Goal: Task Accomplishment & Management: Complete application form

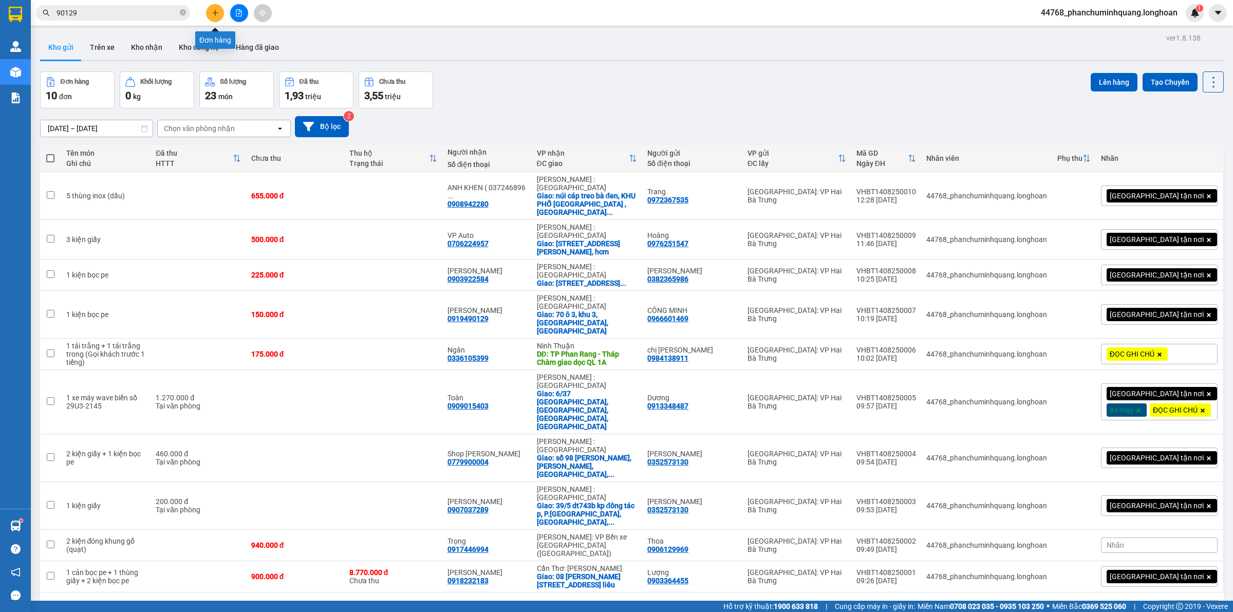
click at [219, 11] on button at bounding box center [215, 13] width 18 height 18
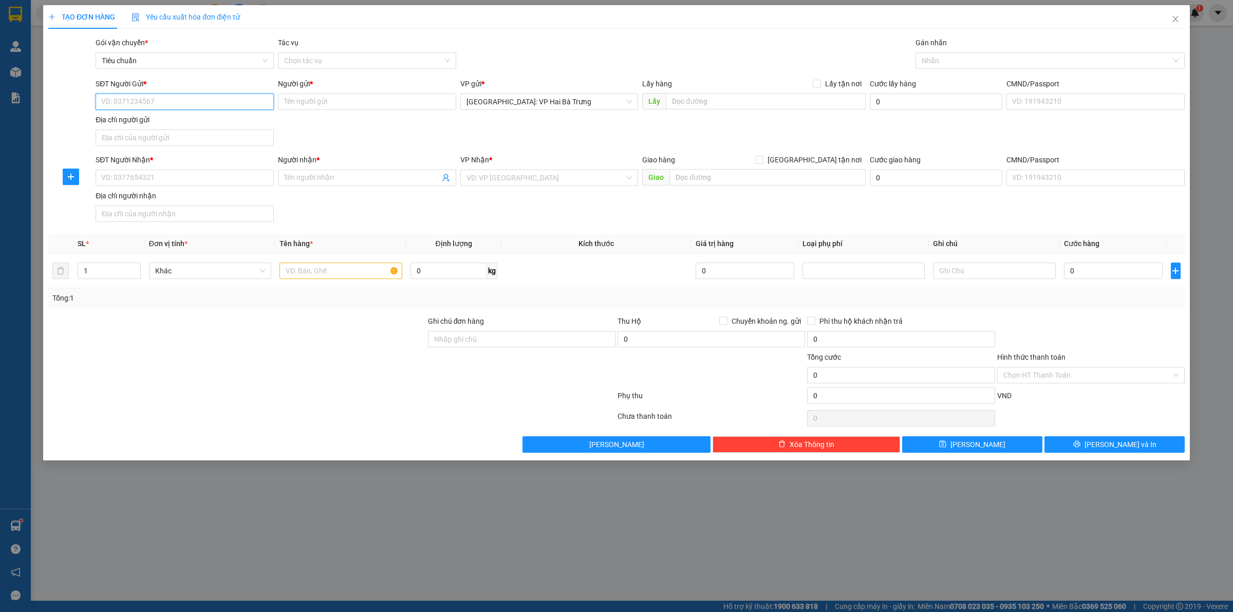
click at [250, 105] on input "SĐT Người Gửi *" at bounding box center [185, 101] width 178 height 16
type input "0976396558"
click at [317, 103] on input "Người gửi *" at bounding box center [367, 101] width 178 height 16
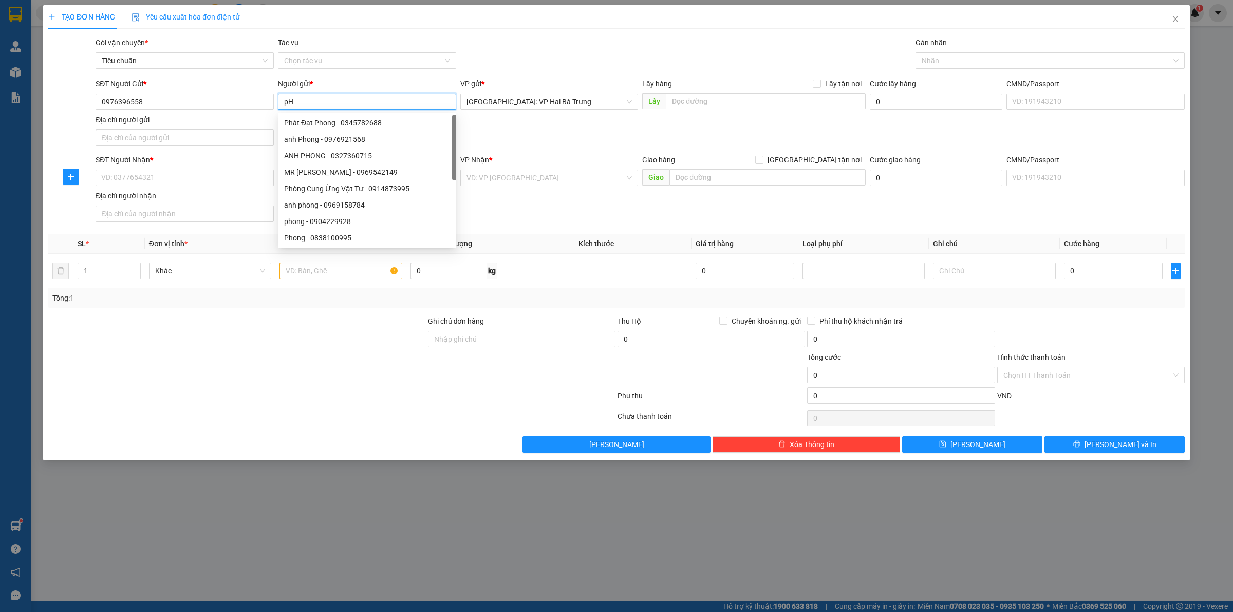
type input "p"
type input "Phong"
click at [248, 176] on input "SĐT Người Nhận *" at bounding box center [185, 177] width 178 height 16
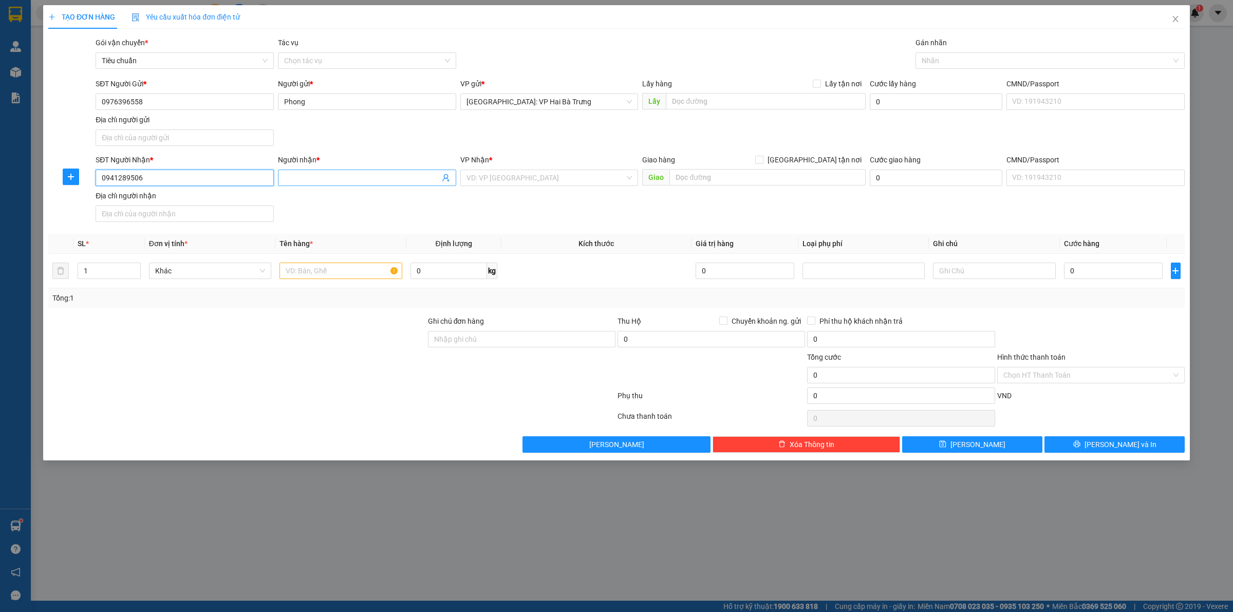
type input "0941289506"
click at [380, 171] on span at bounding box center [367, 177] width 178 height 16
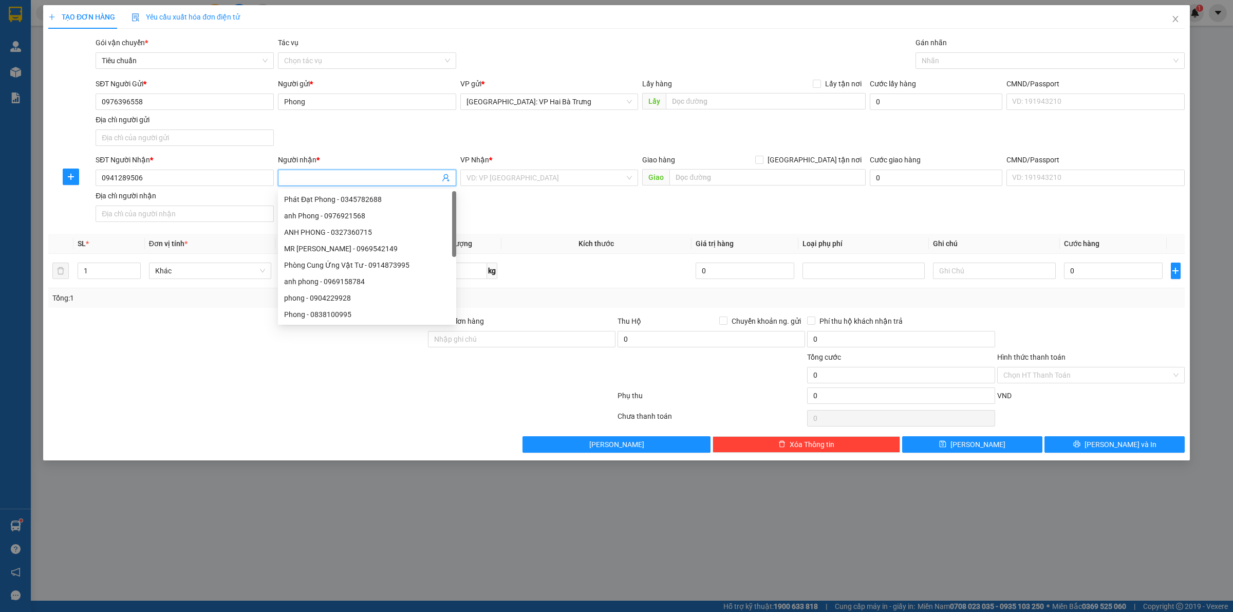
click at [375, 177] on input "Người nhận *" at bounding box center [362, 177] width 156 height 11
type input "Phúc"
click at [751, 180] on input "text" at bounding box center [767, 177] width 196 height 16
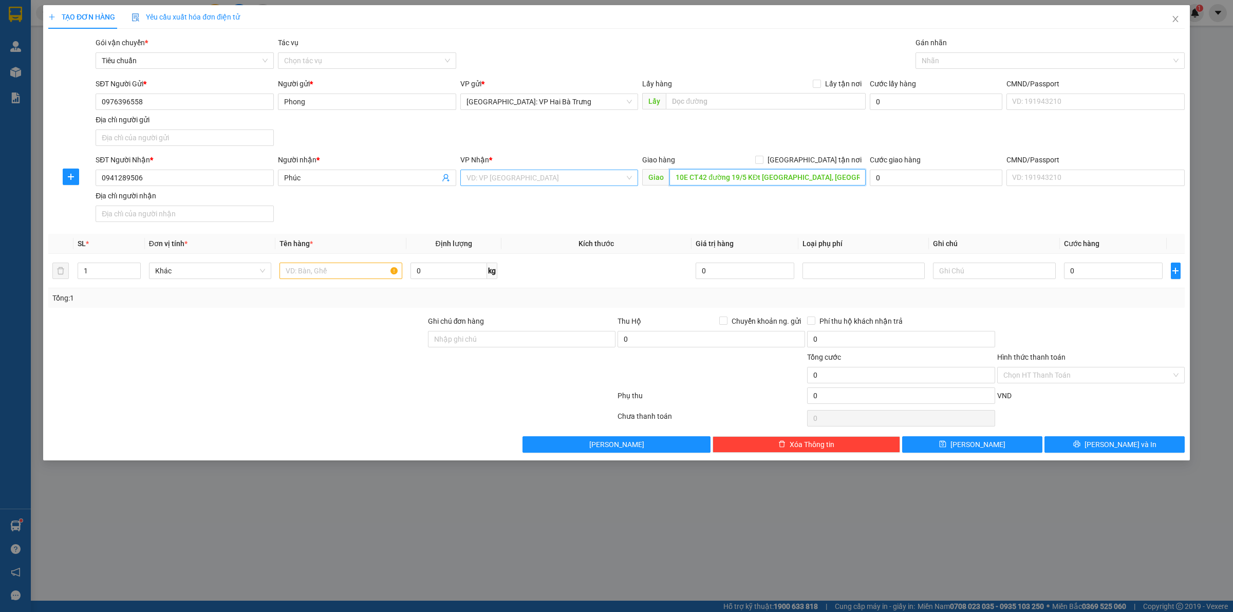
type input "10E CT42 đường 19/5 KĐt [GEOGRAPHIC_DATA], [GEOGRAPHIC_DATA]"
click at [568, 182] on input "search" at bounding box center [545, 177] width 159 height 15
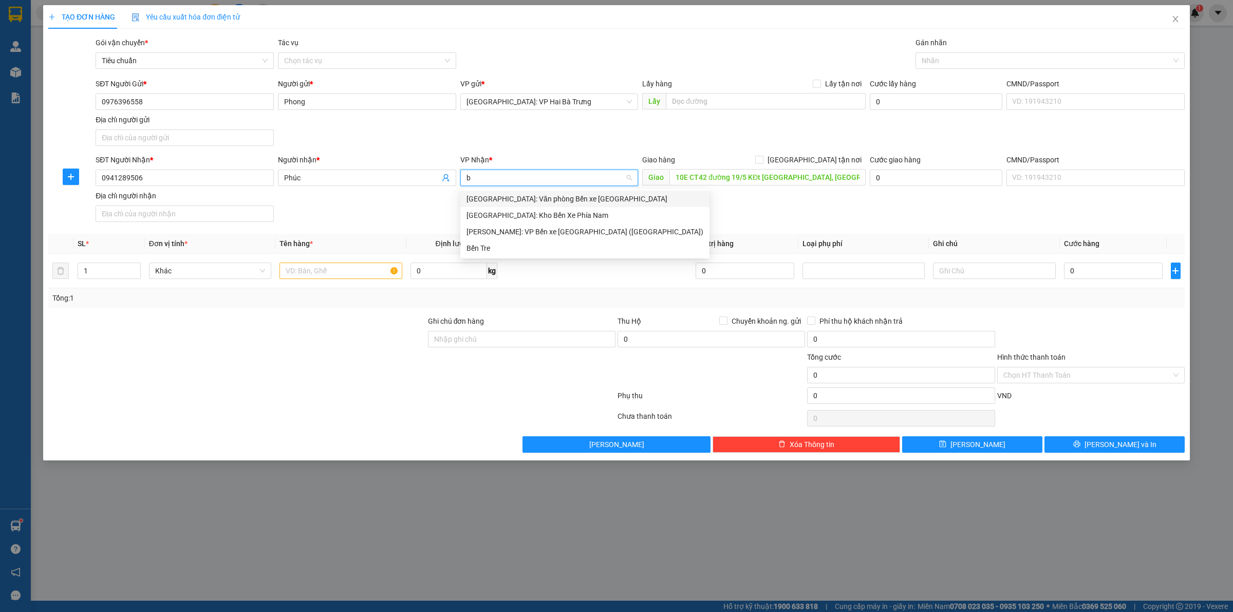
type input "bế"
click at [547, 215] on div "[GEOGRAPHIC_DATA]: Kho Bến Xe Phía Nam" at bounding box center [584, 215] width 237 height 11
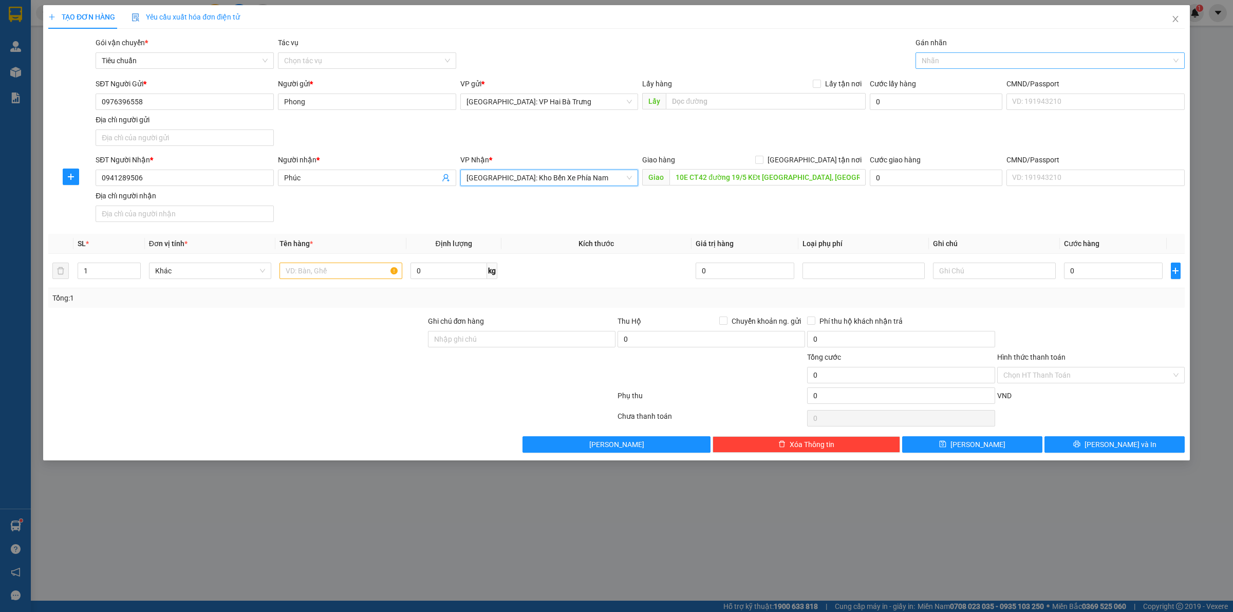
click at [959, 67] on div "Nhãn" at bounding box center [1049, 60] width 269 height 16
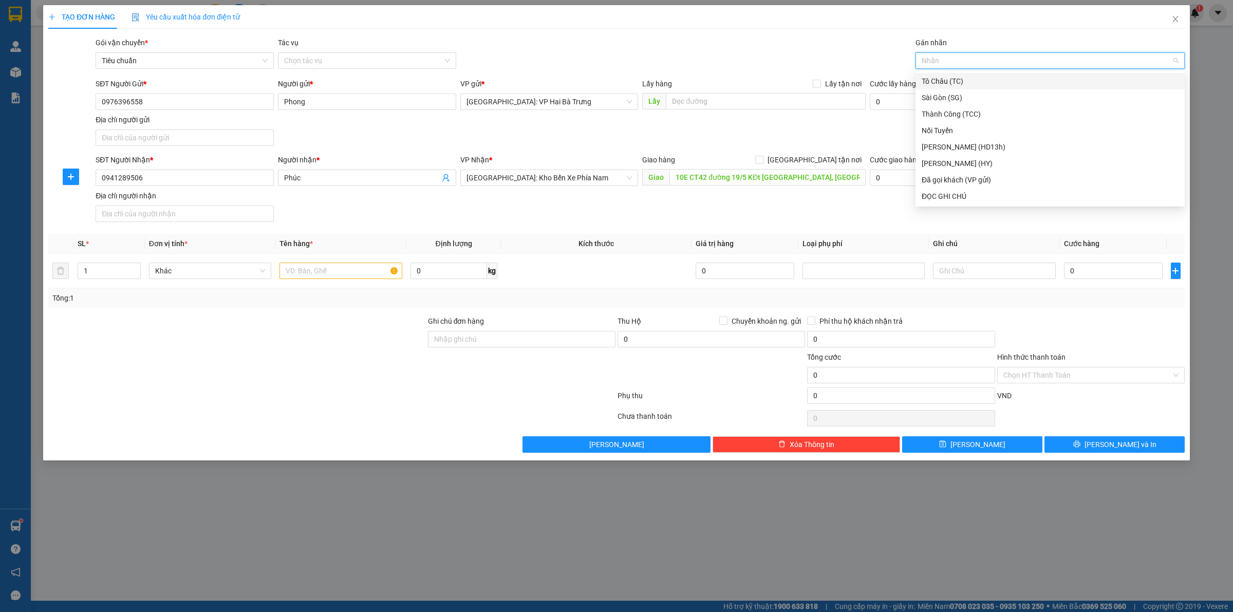
click at [963, 60] on div at bounding box center [1045, 60] width 254 height 12
type input "G"
click at [965, 198] on div "[GEOGRAPHIC_DATA] tận nơi" at bounding box center [1049, 196] width 257 height 11
click at [329, 262] on div at bounding box center [340, 270] width 122 height 21
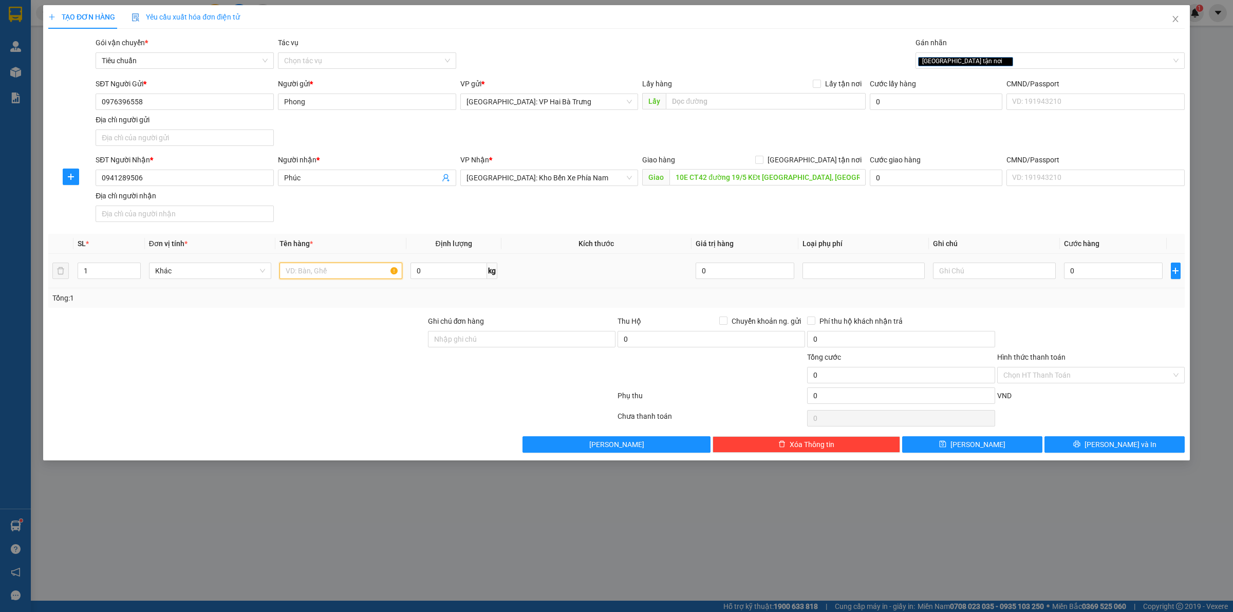
click at [335, 272] on input "text" at bounding box center [340, 270] width 122 height 16
click at [355, 275] on input "text" at bounding box center [340, 270] width 122 height 16
type input "1 kiện bọc bìa"
click at [1122, 274] on input "0" at bounding box center [1113, 270] width 99 height 16
type input "1"
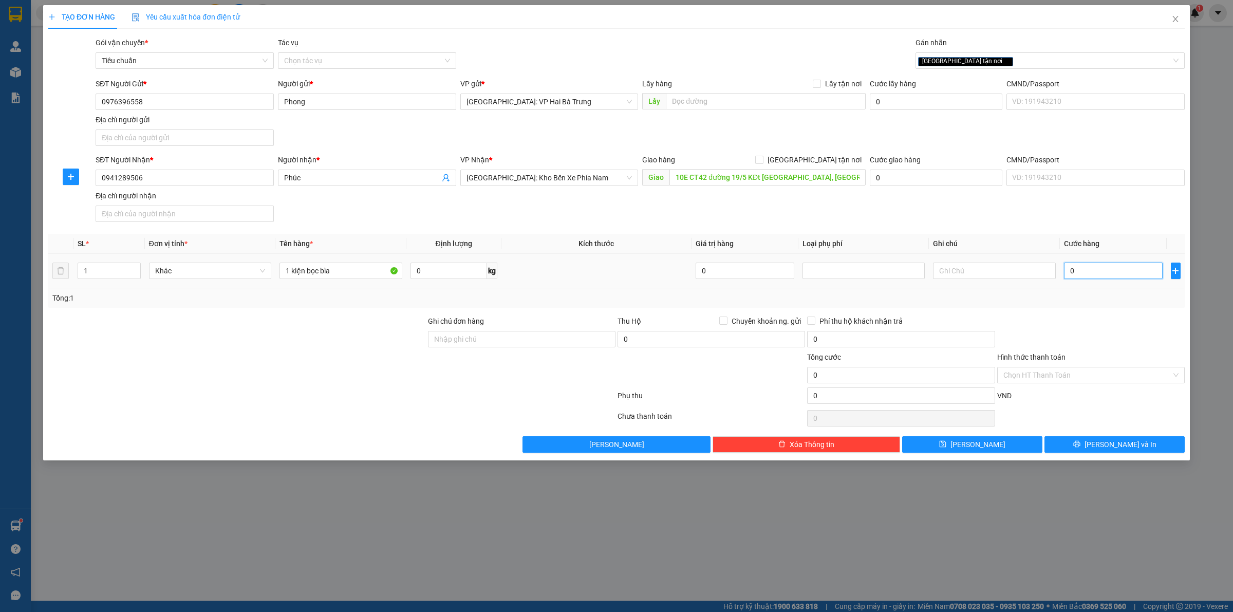
type input "1"
type input "15"
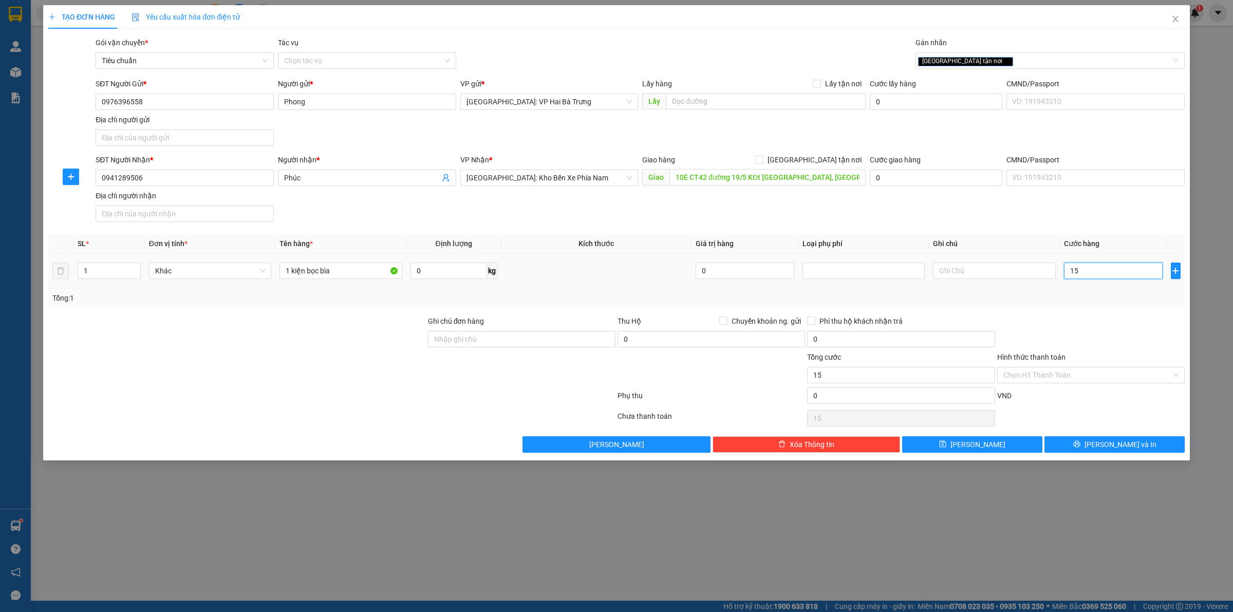
type input "155"
type input "1.550"
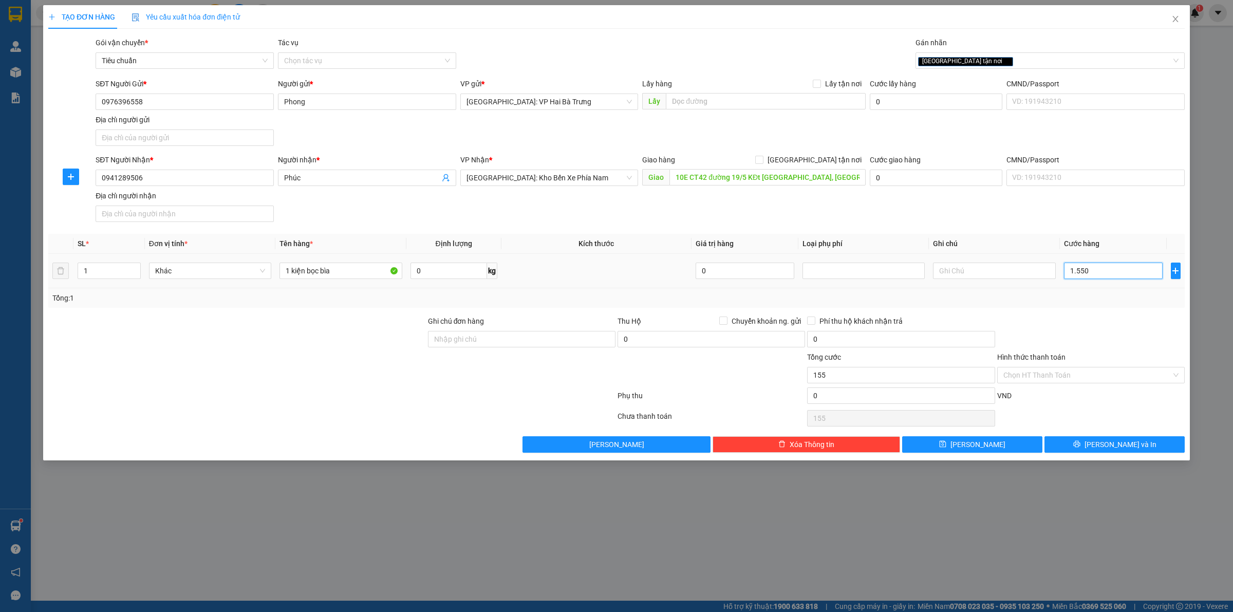
type input "1.550"
type input "15.500"
type input "155.000"
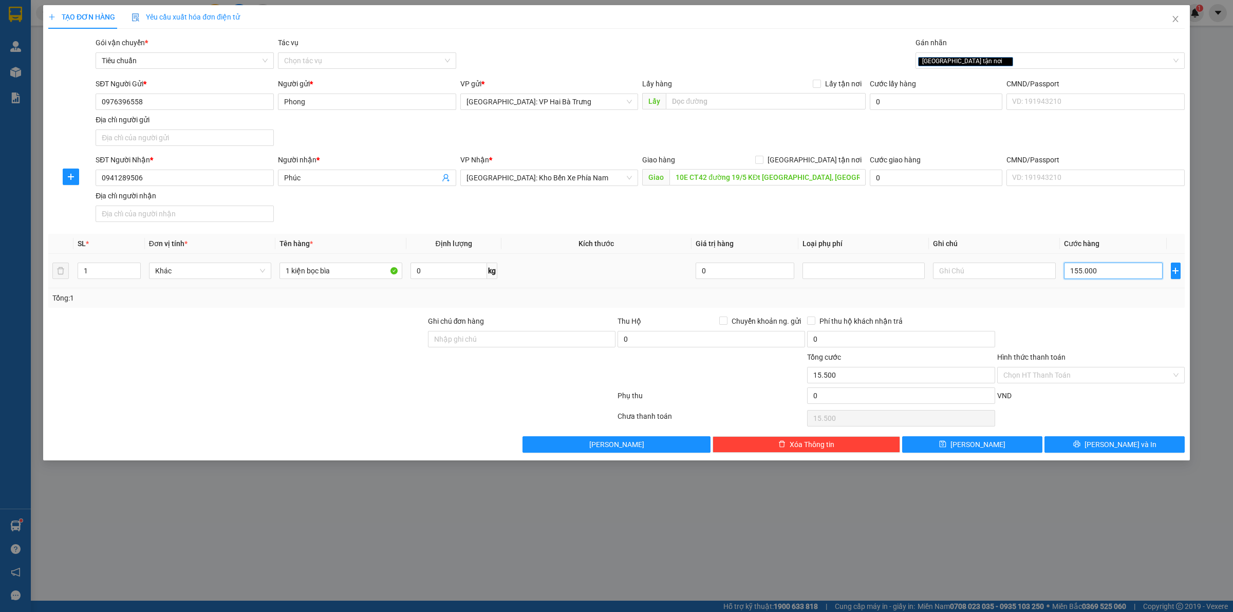
type input "155.000"
click at [850, 157] on span "[GEOGRAPHIC_DATA] tận nơi" at bounding box center [814, 159] width 102 height 11
click at [762, 157] on input "[GEOGRAPHIC_DATA] tận nơi" at bounding box center [758, 159] width 7 height 7
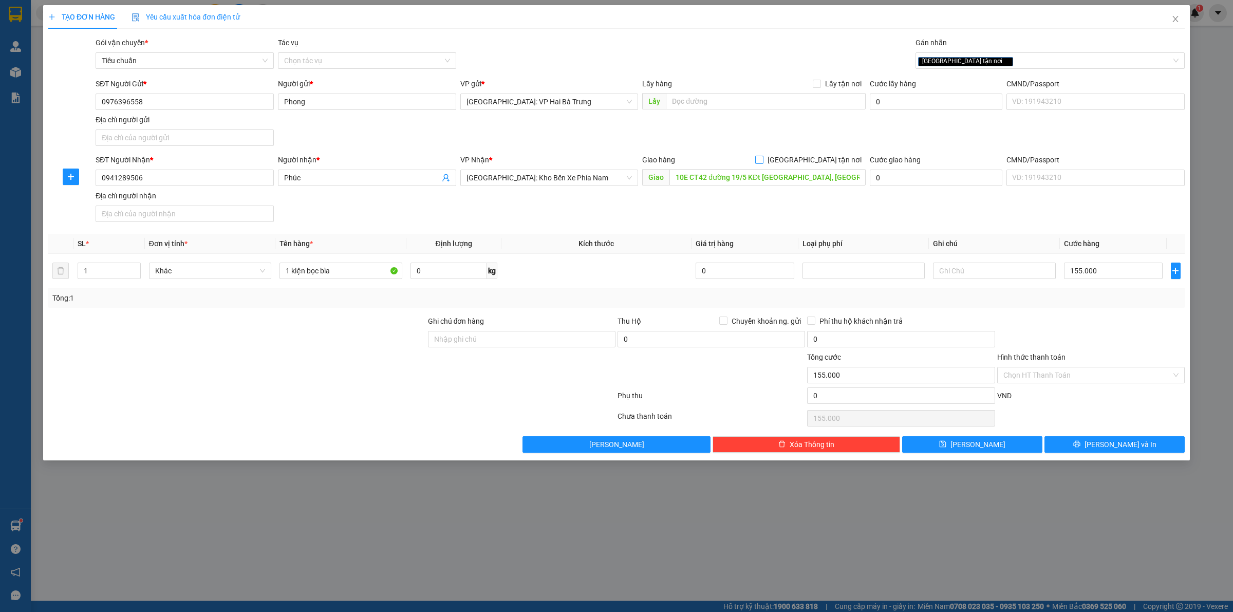
checkbox input "true"
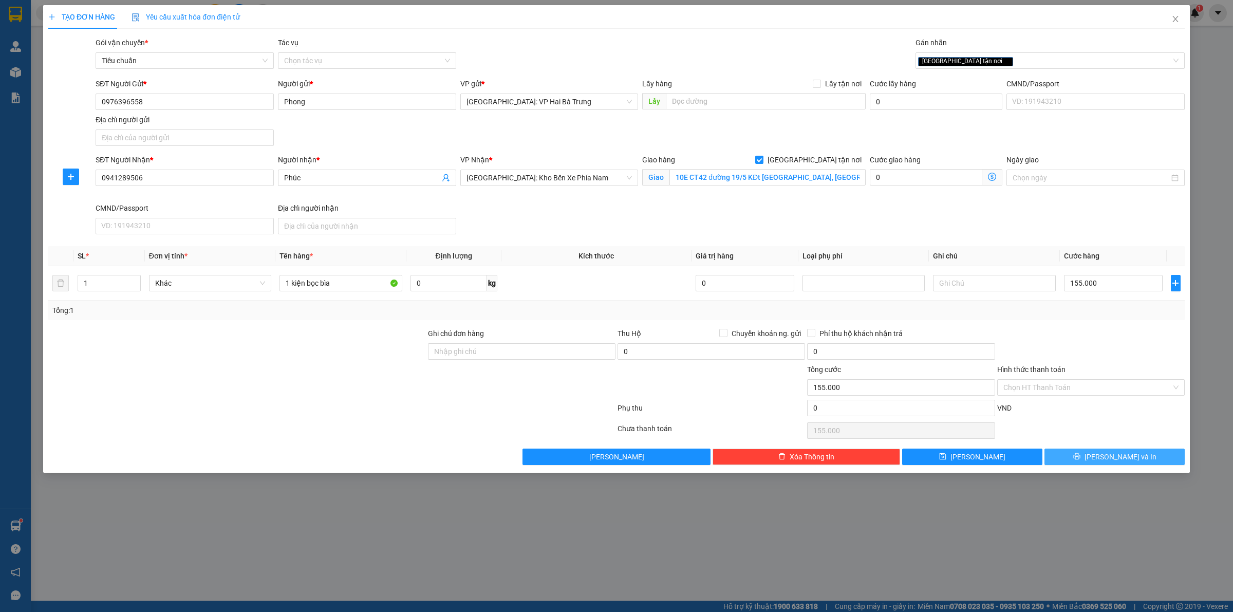
click at [1080, 459] on icon "printer" at bounding box center [1076, 455] width 7 height 7
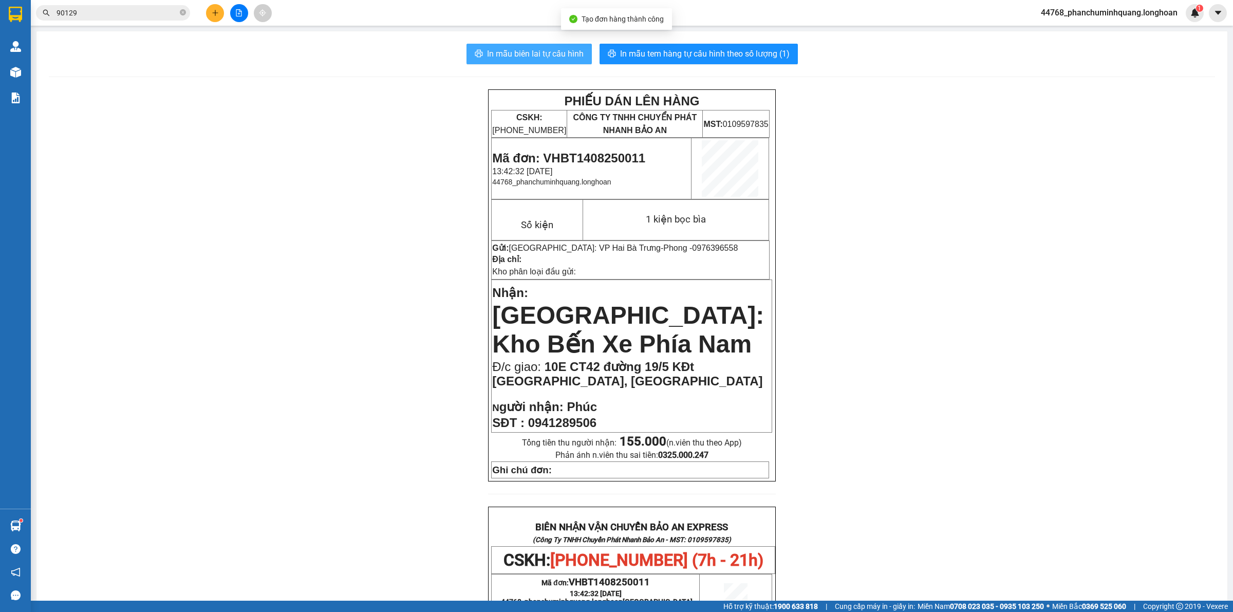
click at [515, 48] on span "In mẫu biên lai tự cấu hình" at bounding box center [535, 53] width 97 height 13
click at [748, 53] on span "In mẫu tem hàng tự cấu hình theo số lượng (1)" at bounding box center [704, 53] width 169 height 13
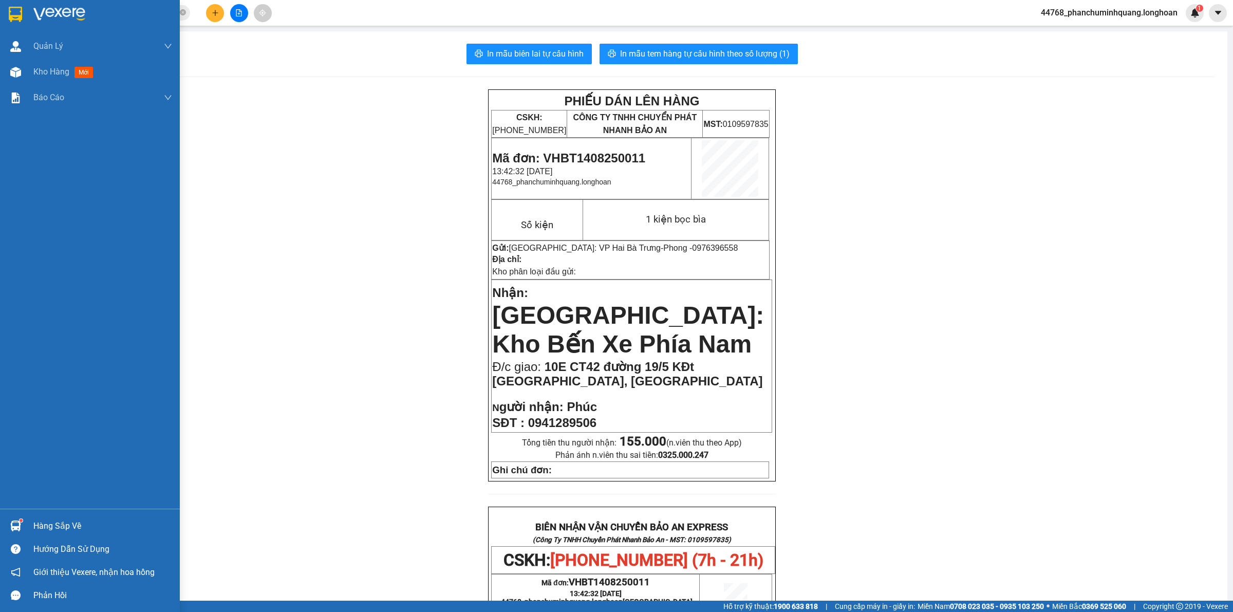
click at [21, 16] on img at bounding box center [15, 14] width 13 height 15
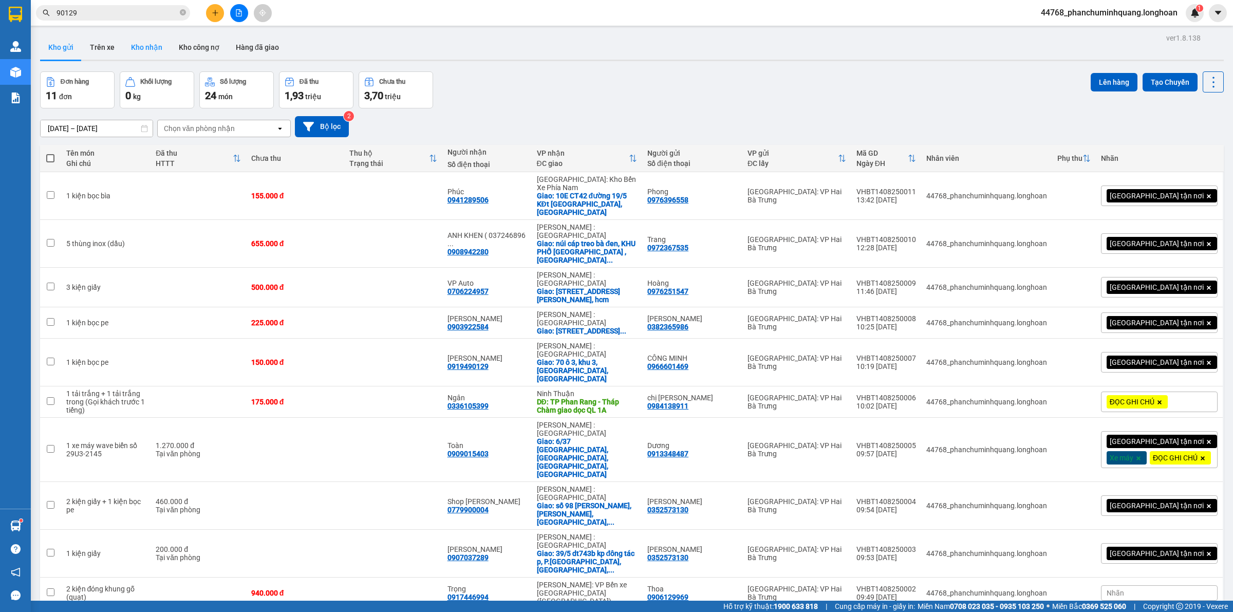
click at [143, 48] on button "Kho nhận" at bounding box center [147, 47] width 48 height 25
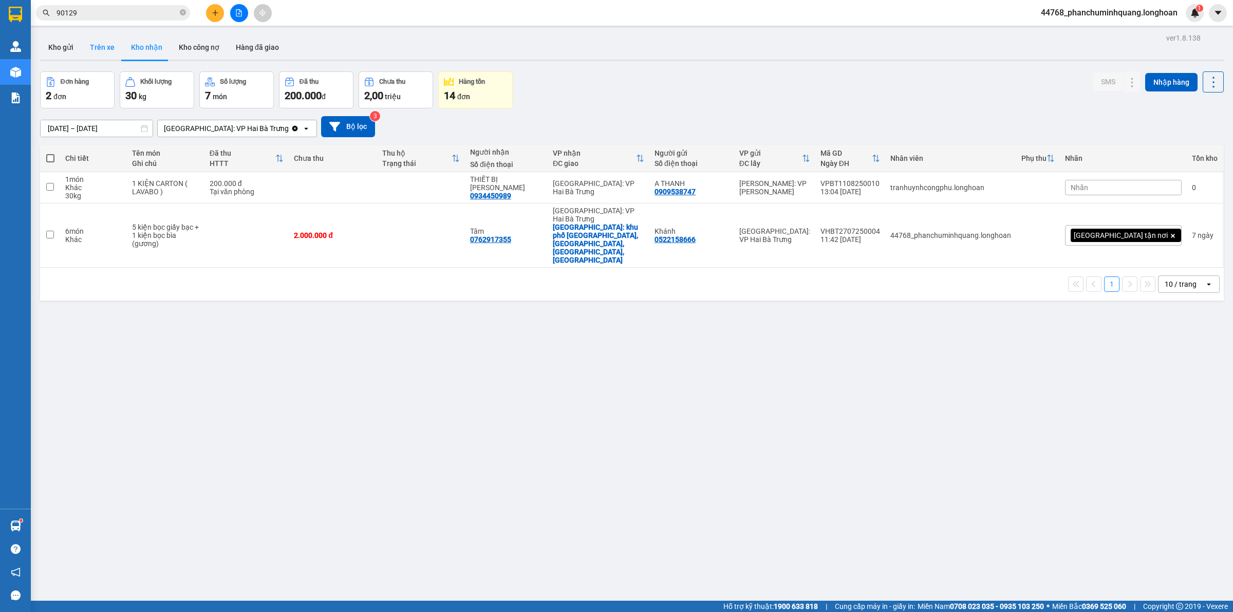
click at [100, 50] on button "Trên xe" at bounding box center [102, 47] width 41 height 25
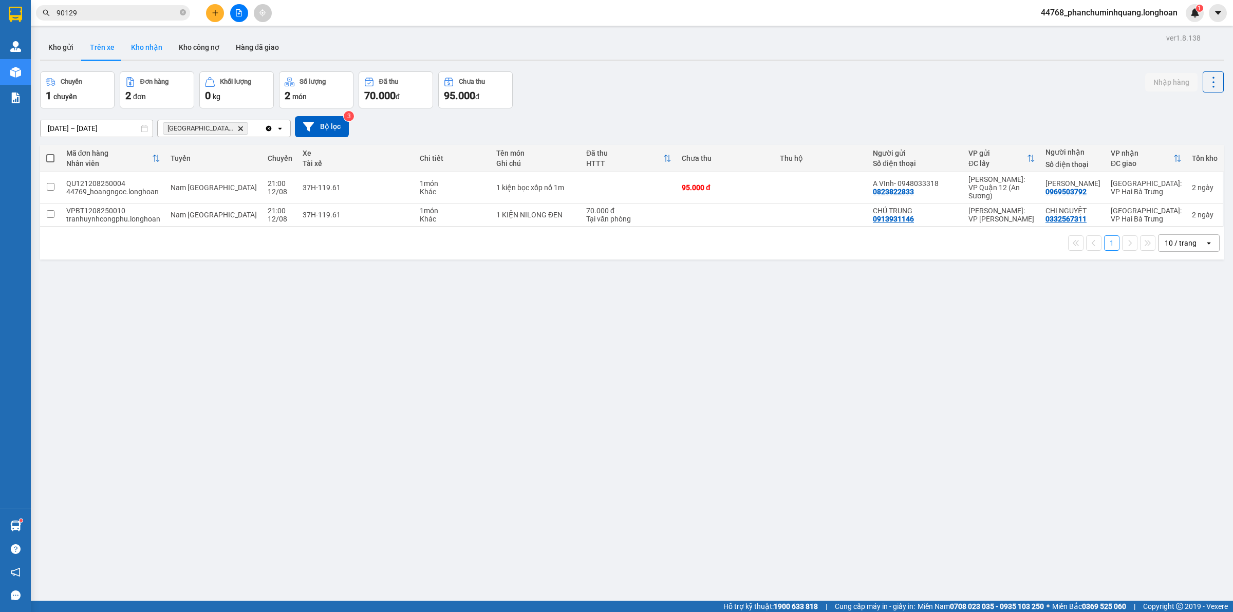
click at [157, 42] on button "Kho nhận" at bounding box center [147, 47] width 48 height 25
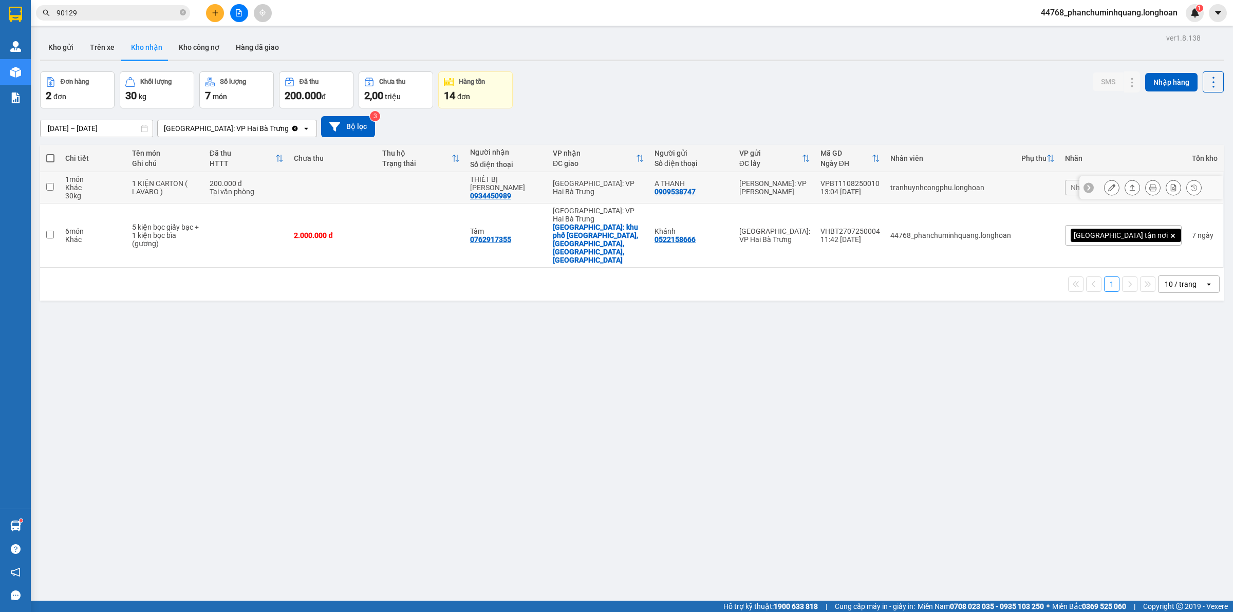
click at [644, 188] on div "[GEOGRAPHIC_DATA]: VP Hai Bà Trưng" at bounding box center [598, 187] width 91 height 16
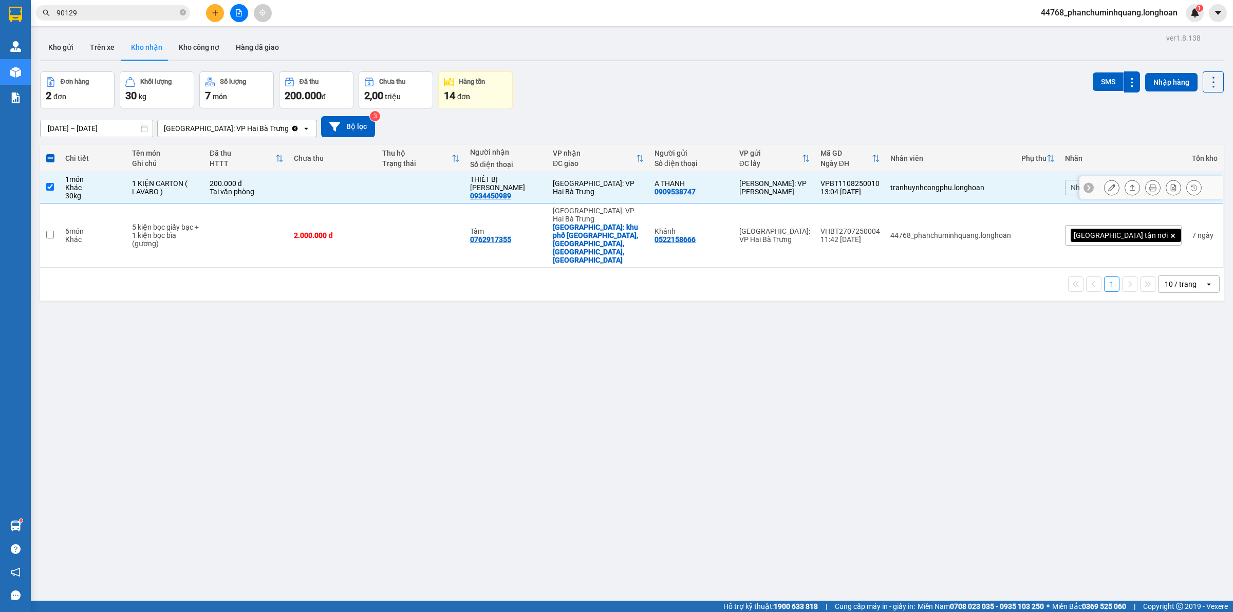
click at [644, 185] on div "[GEOGRAPHIC_DATA]: VP Hai Bà Trưng" at bounding box center [598, 187] width 91 height 16
checkbox input "false"
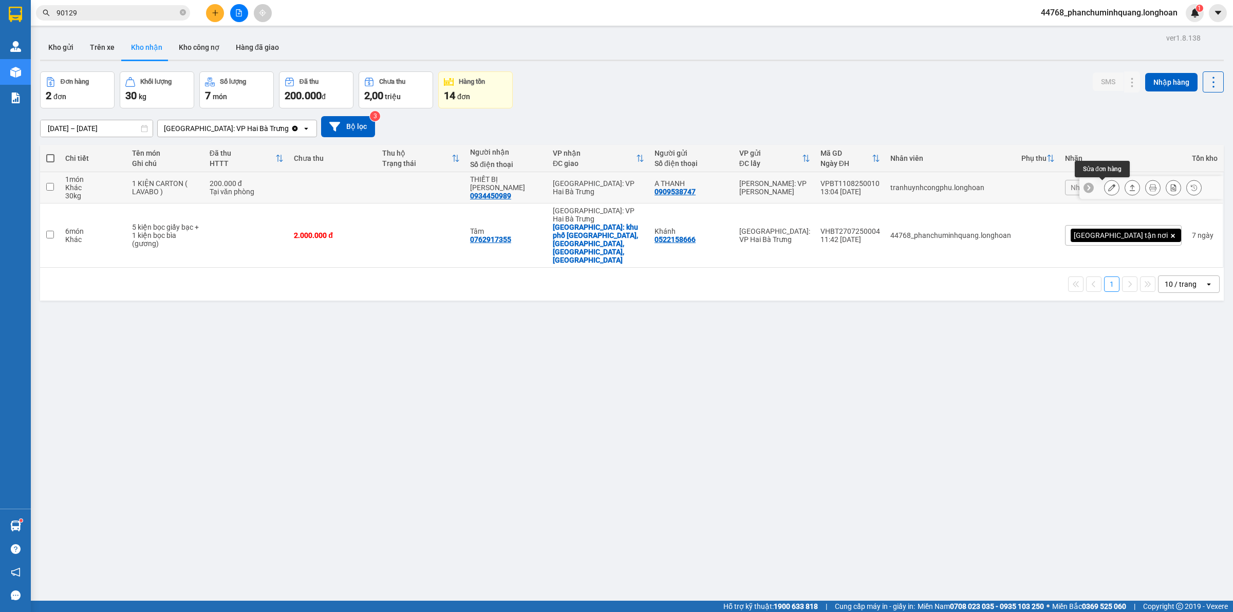
click at [1108, 185] on icon at bounding box center [1111, 187] width 7 height 7
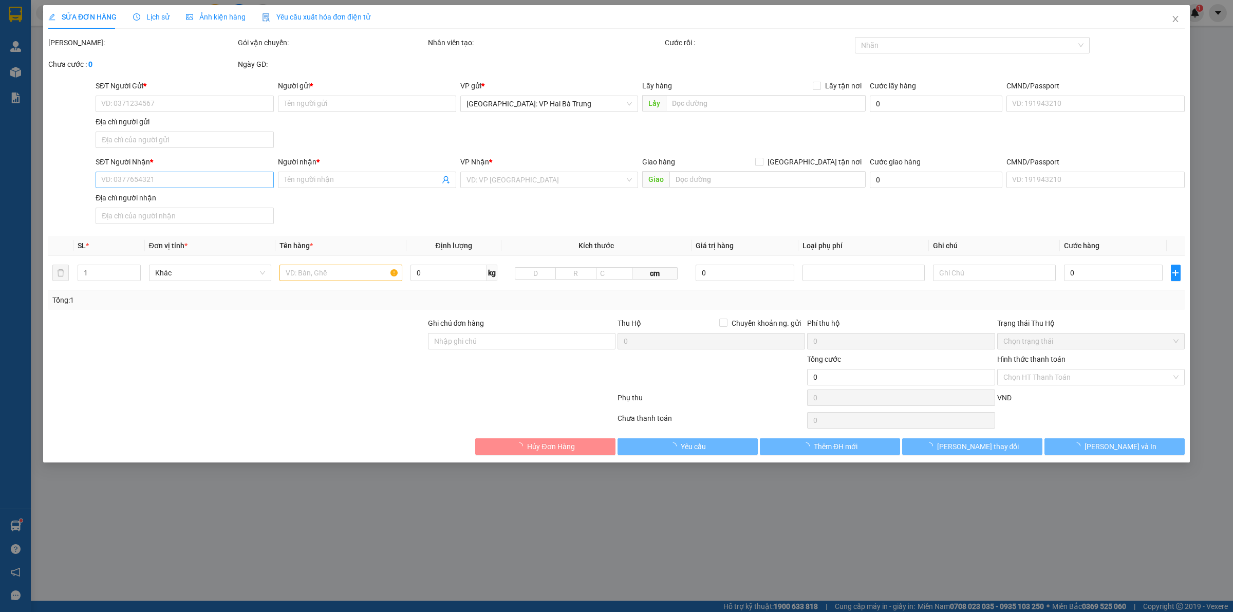
type input "0909538747"
type input "A THANH"
type input "0934450989"
type input "THIẾT BỊ [PERSON_NAME]"
type input "HÀNG DỄ VỠ"
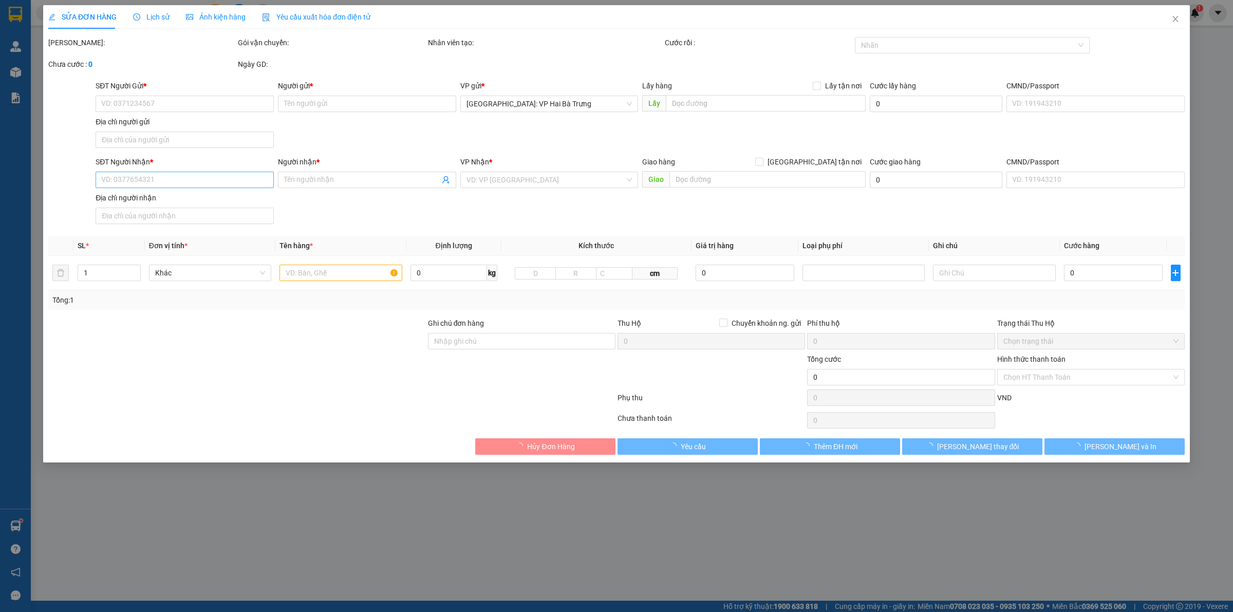
type input "200.000"
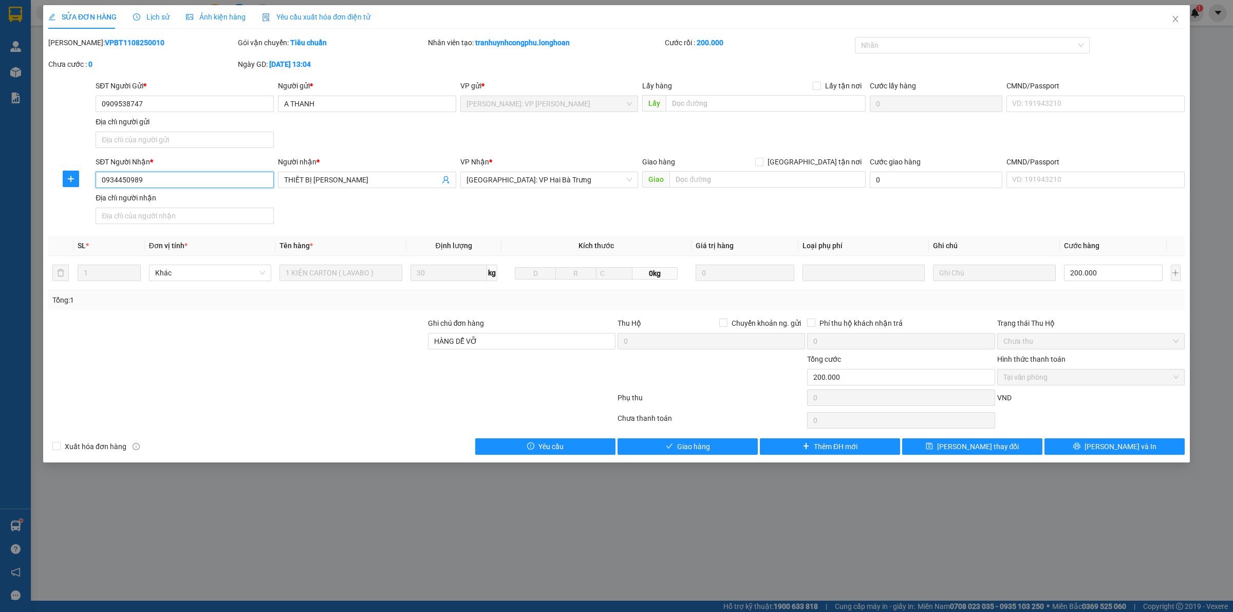
click at [215, 176] on input "0934450989" at bounding box center [185, 180] width 178 height 16
click at [1180, 13] on span "Close" at bounding box center [1175, 19] width 29 height 29
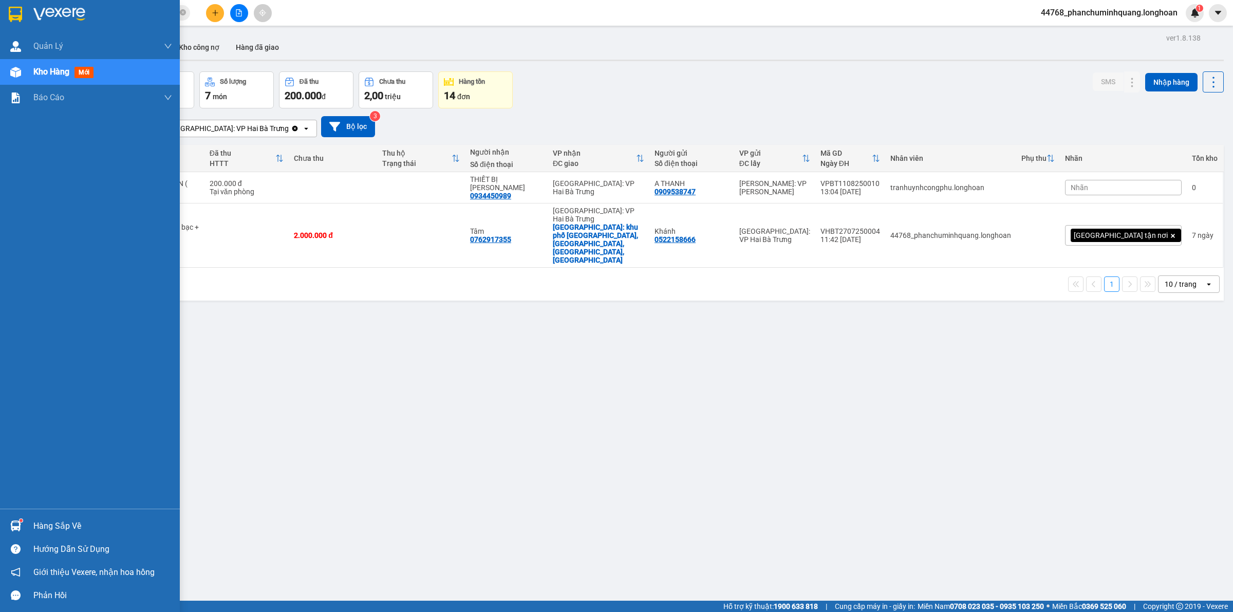
click at [4, 9] on div at bounding box center [90, 16] width 180 height 33
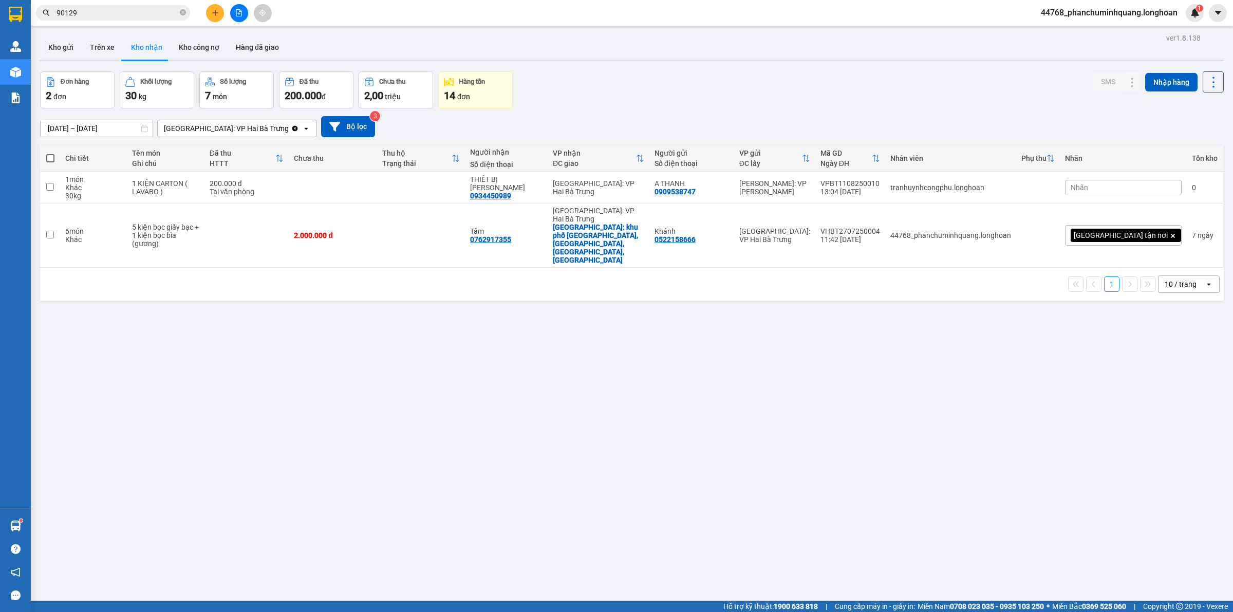
click at [763, 101] on div "Đơn hàng 2 đơn Khối lượng 30 kg Số lượng 7 món Đã thu 200.000 đ Chưa thu 2,00 t…" at bounding box center [631, 89] width 1183 height 37
click at [215, 9] on button at bounding box center [215, 13] width 18 height 18
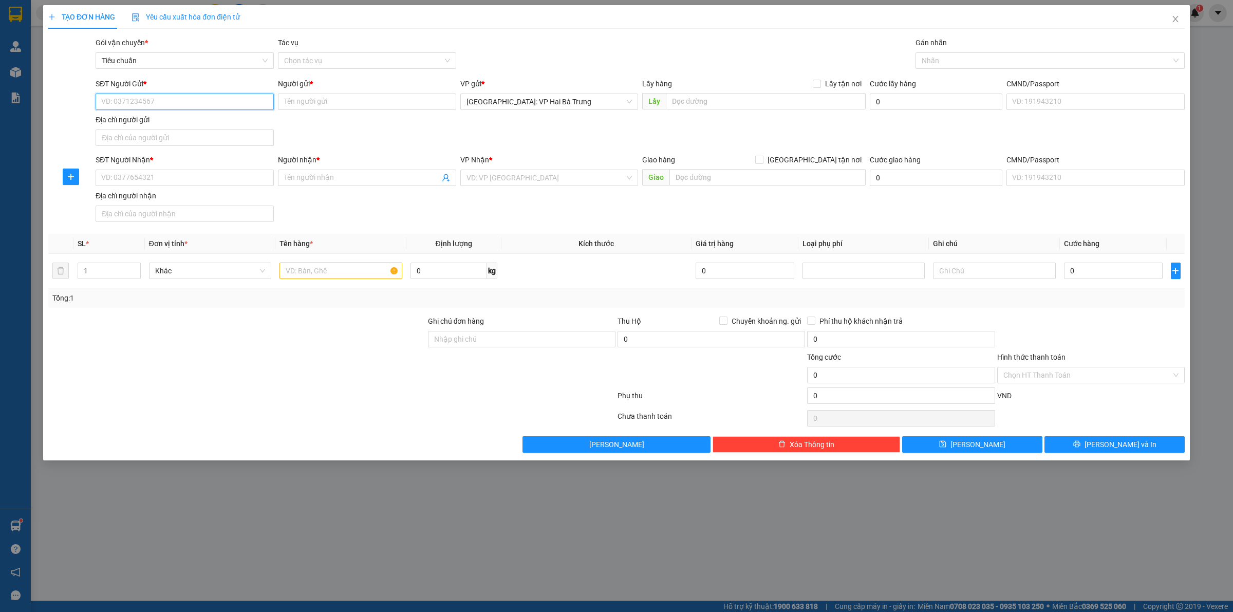
click at [243, 102] on input "SĐT Người Gửi *" at bounding box center [185, 101] width 178 height 16
type input "0822788213"
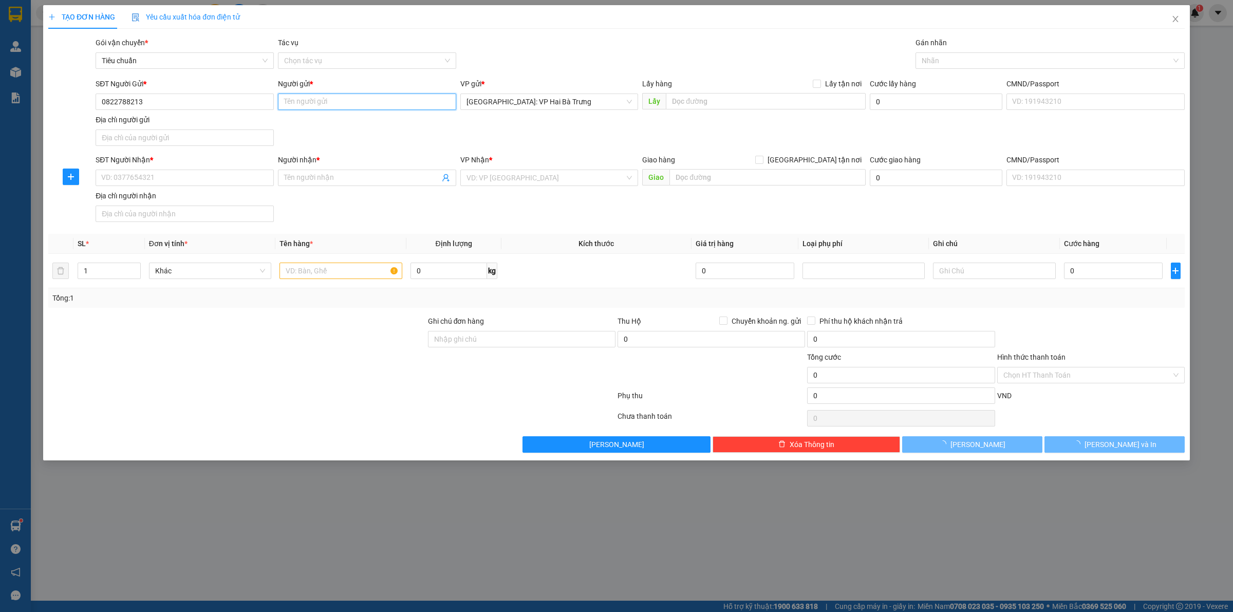
click at [411, 98] on input "Người gửi *" at bounding box center [367, 101] width 178 height 16
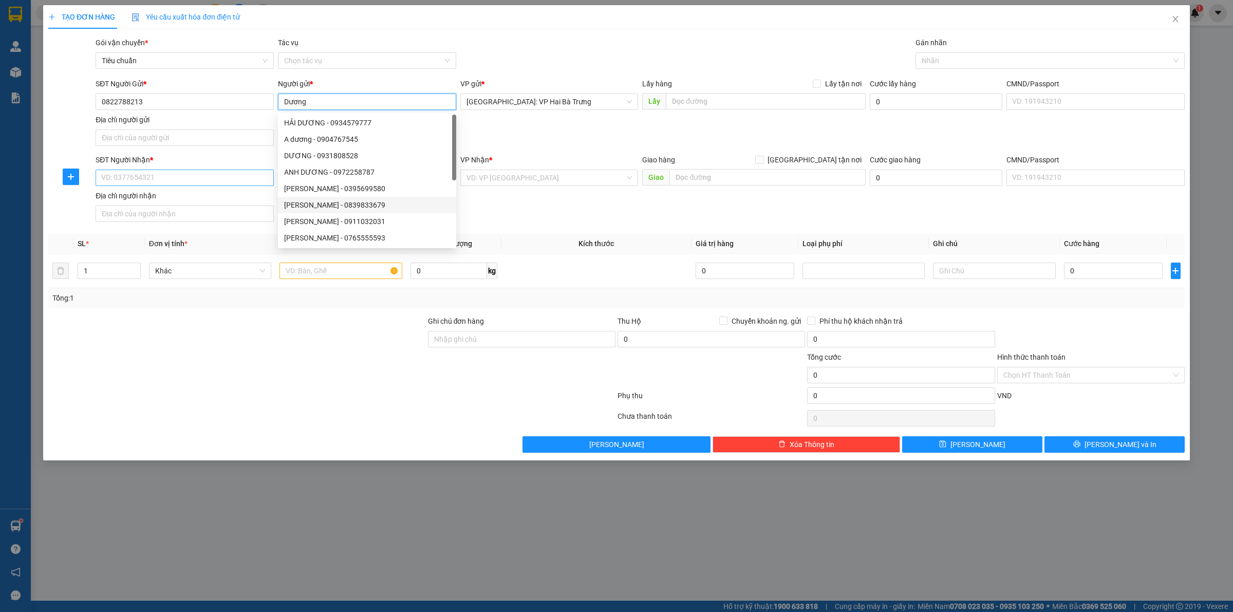
type input "Dương"
click at [213, 171] on input "SĐT Người Nhận *" at bounding box center [185, 177] width 178 height 16
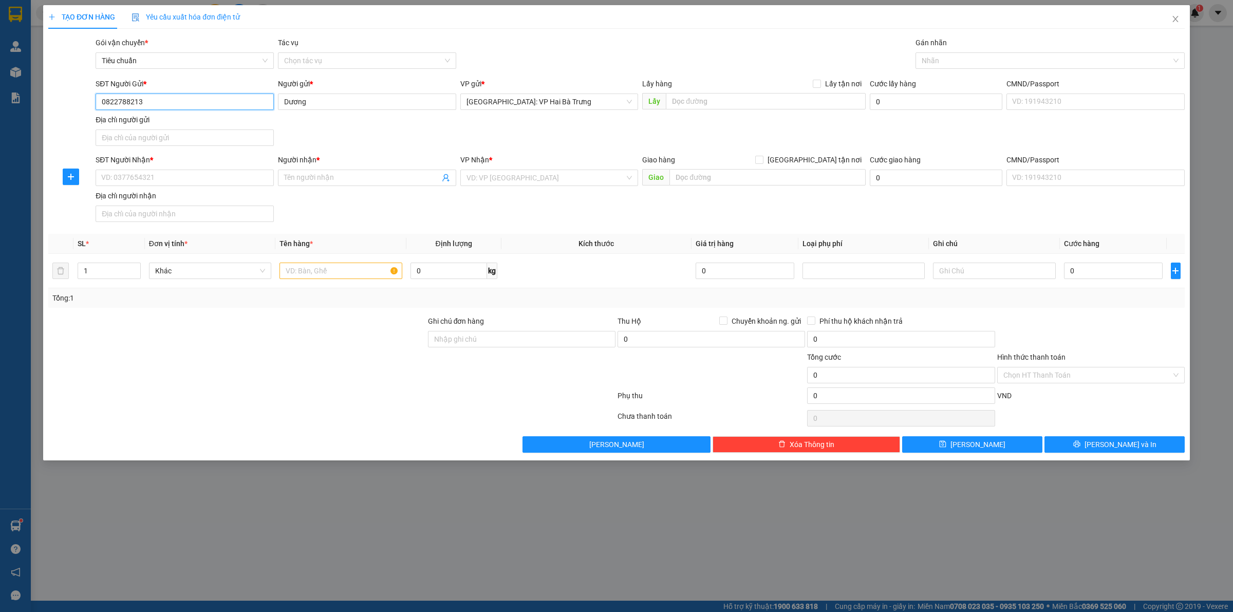
click at [202, 102] on input "0822788213" at bounding box center [185, 101] width 178 height 16
click at [211, 174] on input "SĐT Người Nhận *" at bounding box center [185, 177] width 178 height 16
paste input "0822788213"
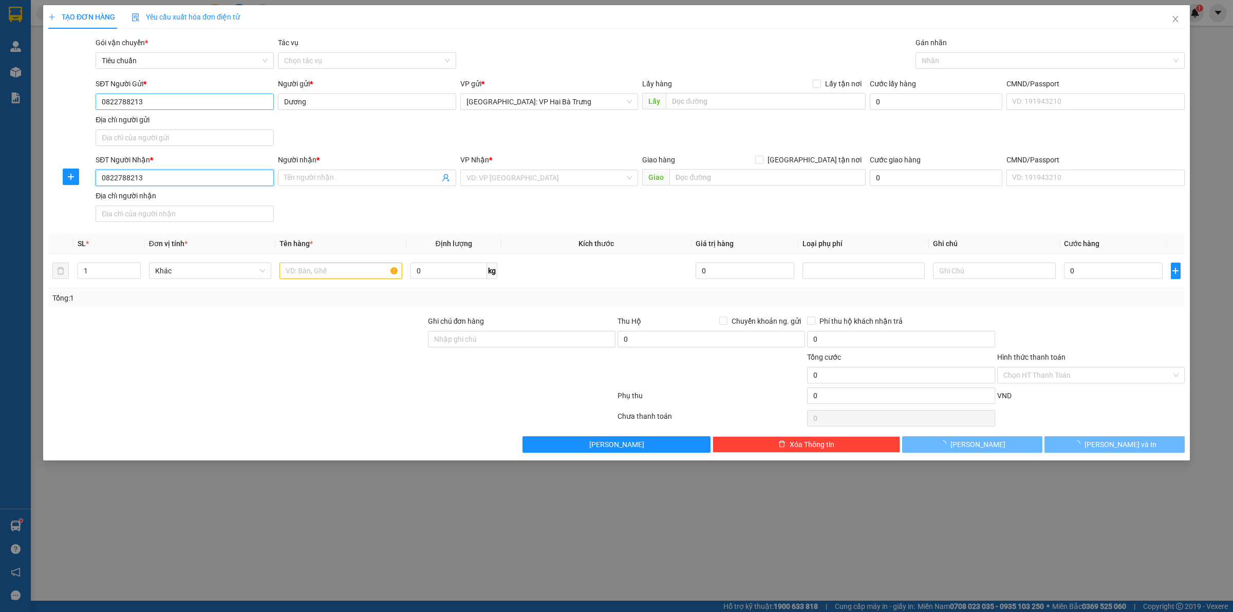
type input "0822788213"
click at [216, 104] on input "0822788213" at bounding box center [185, 101] width 178 height 16
type input "0819360620"
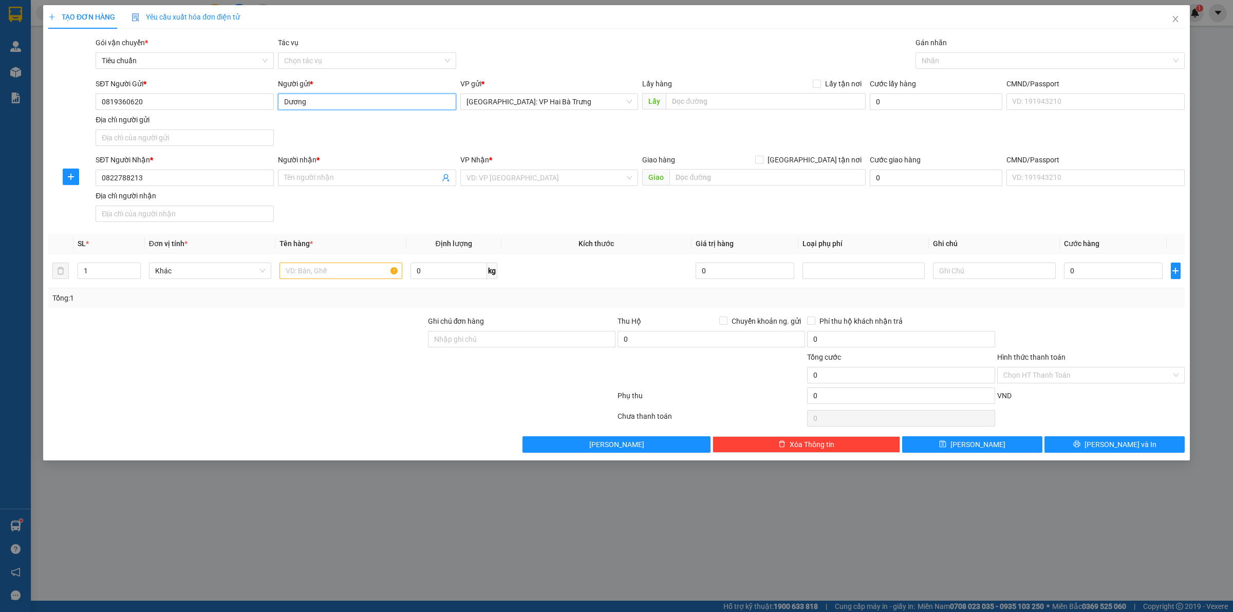
click at [330, 104] on input "Dương" at bounding box center [367, 101] width 178 height 16
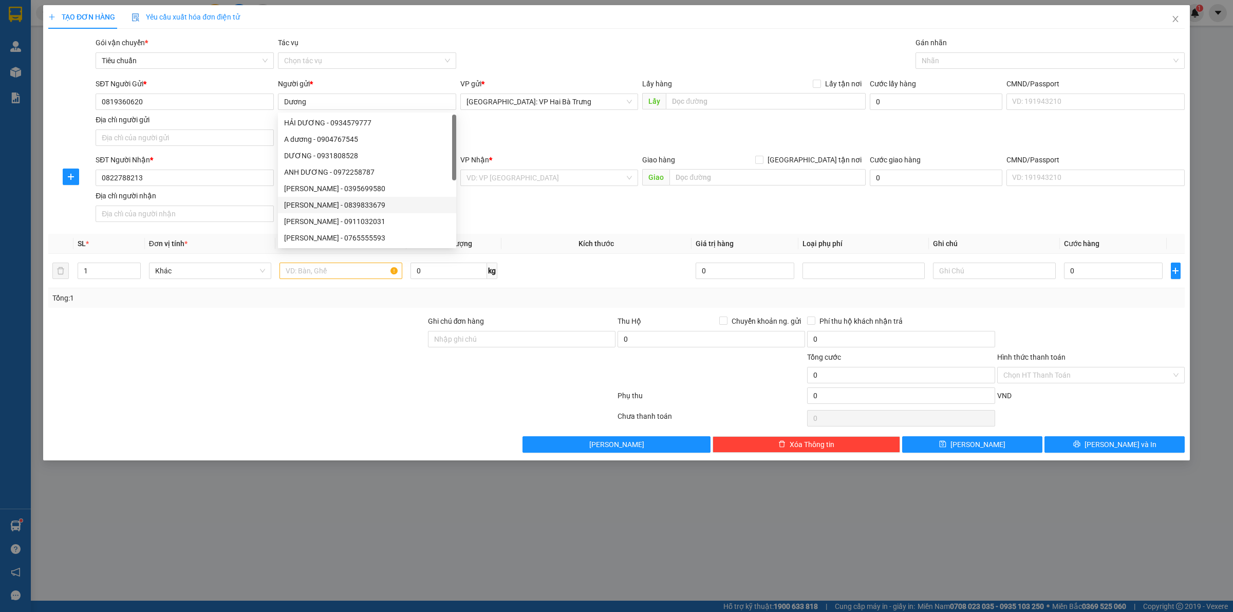
click at [530, 219] on div "SĐT Người Nhận * 0822788213 Người nhận * Tên người nhận VP Nhận * VD: VP [GEOGR…" at bounding box center [639, 190] width 1093 height 72
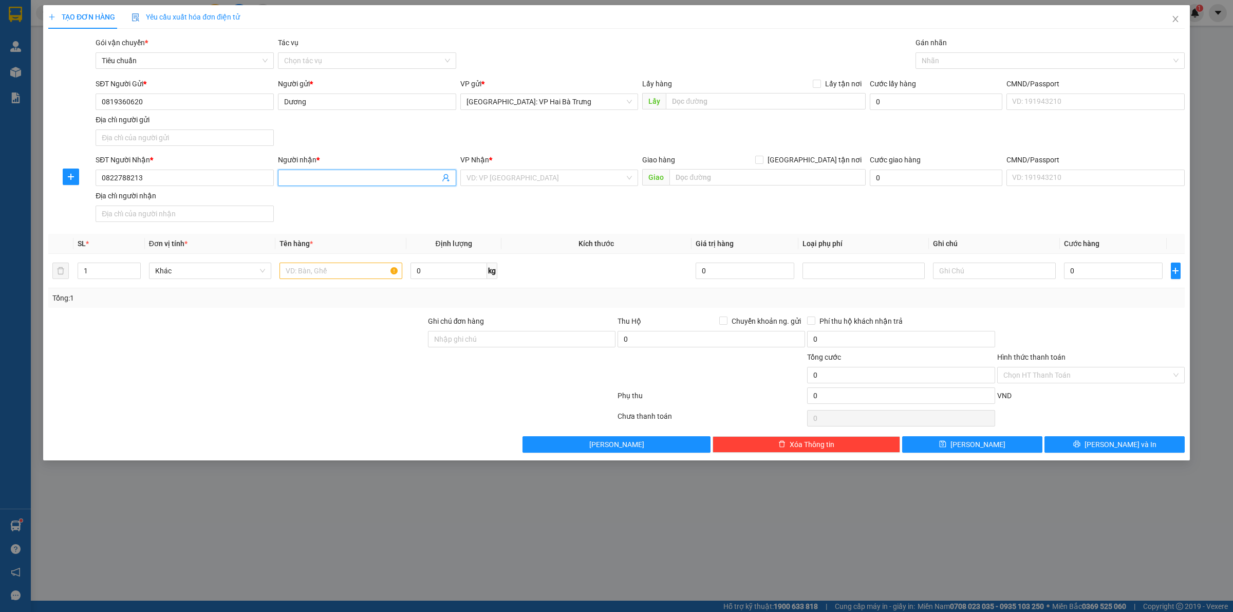
click at [405, 180] on input "Người nhận *" at bounding box center [362, 177] width 156 height 11
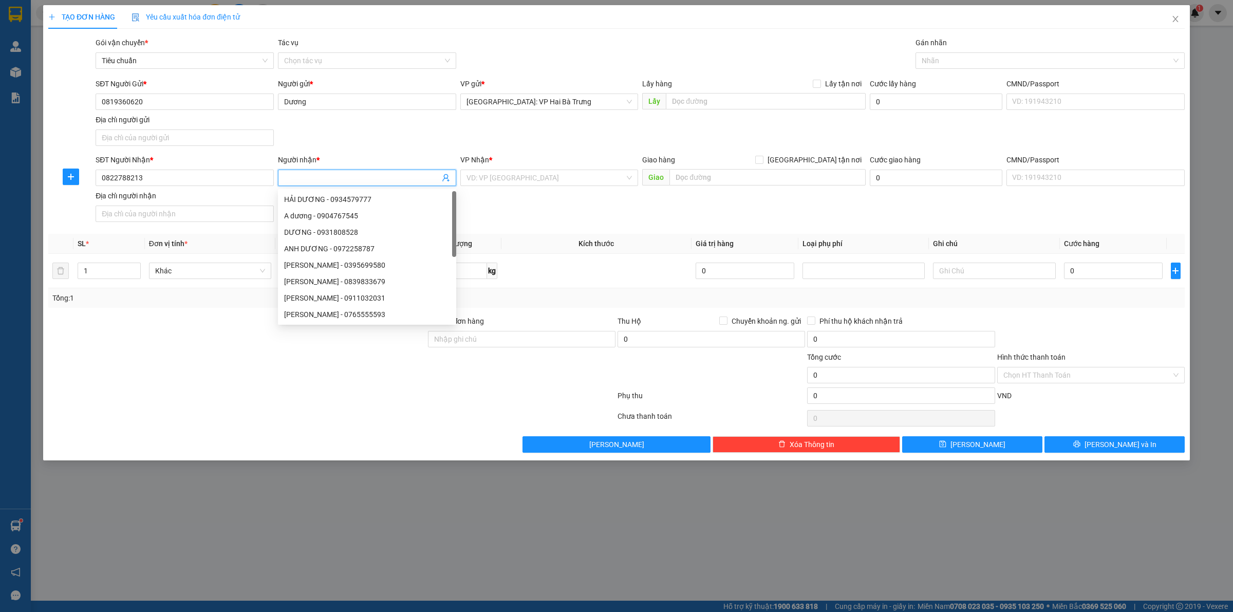
paste input "Dương"
type input "Dương"
click at [358, 98] on input "Dương" at bounding box center [367, 101] width 178 height 16
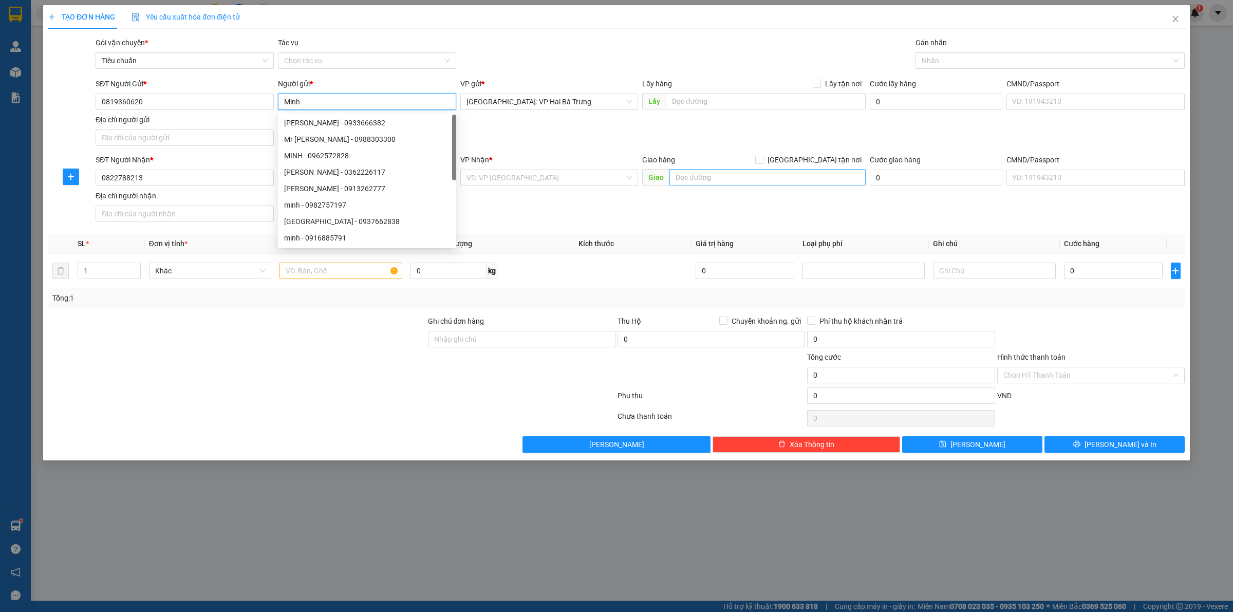
type input "Minh"
click at [733, 180] on input "text" at bounding box center [767, 177] width 196 height 16
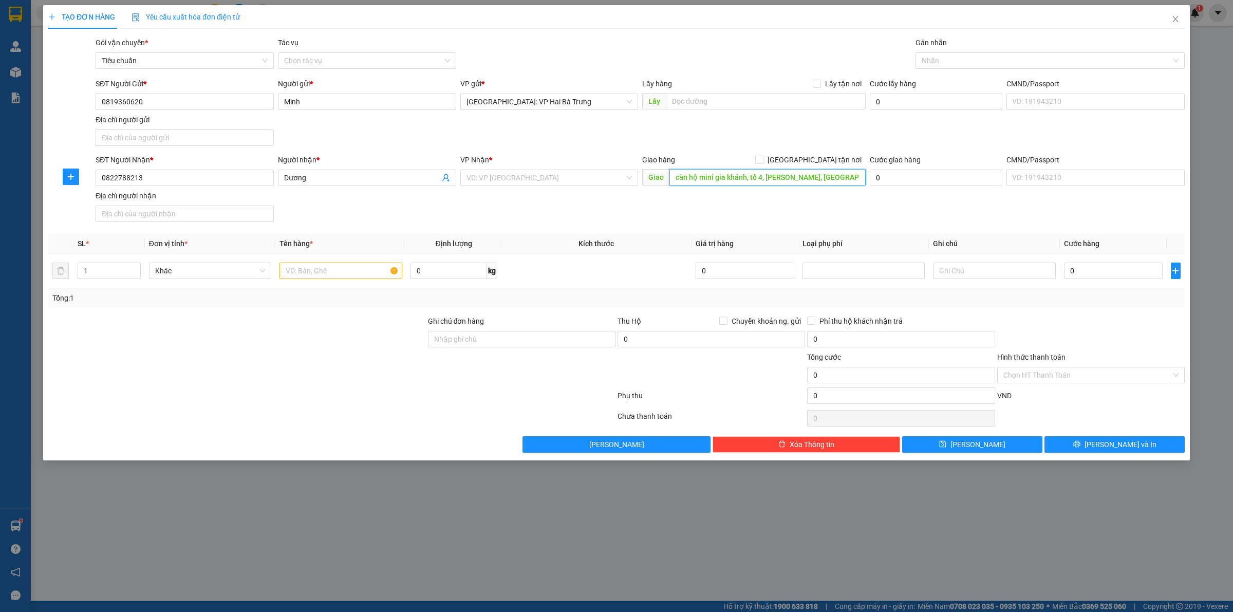
click at [733, 180] on input "căn hộ mini gia khánh, tổ 4, [PERSON_NAME], [GEOGRAPHIC_DATA]" at bounding box center [767, 177] width 196 height 16
type input "căn hộ mini gia khánh, tổ 4, [PERSON_NAME], [GEOGRAPHIC_DATA]"
click at [569, 175] on input "search" at bounding box center [545, 177] width 159 height 15
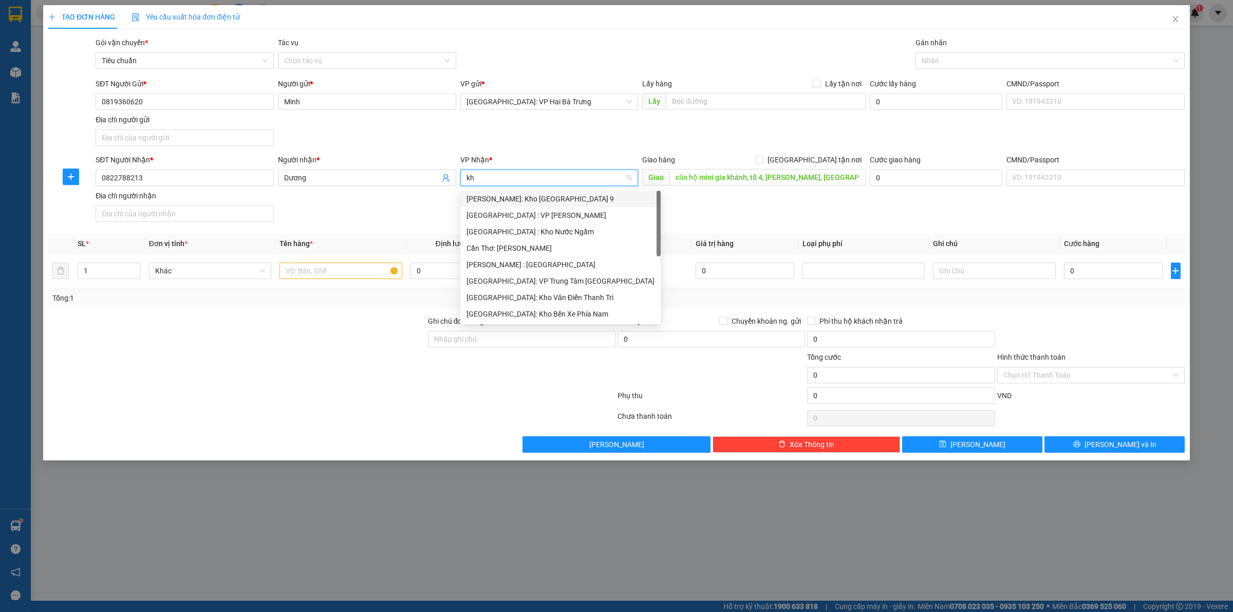
type input "kho"
click at [525, 267] on div "[GEOGRAPHIC_DATA]: Kho Văn Điển Thanh Trì" at bounding box center [549, 264] width 166 height 11
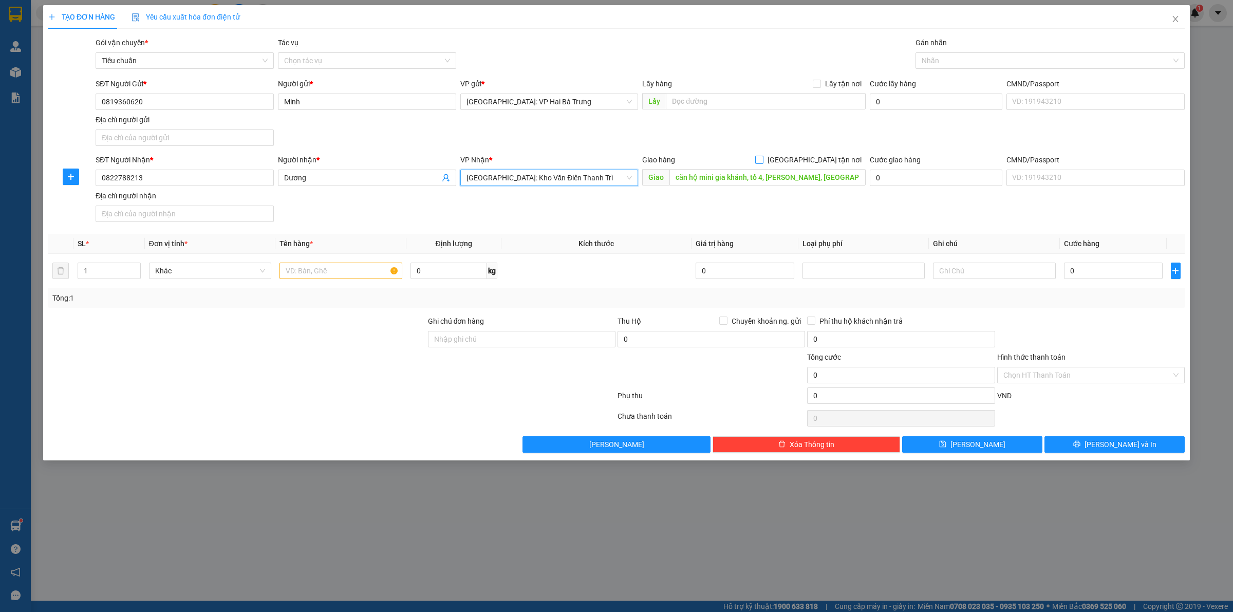
click at [853, 158] on span "[GEOGRAPHIC_DATA] tận nơi" at bounding box center [814, 159] width 102 height 11
click at [762, 158] on input "[GEOGRAPHIC_DATA] tận nơi" at bounding box center [758, 159] width 7 height 7
checkbox input "true"
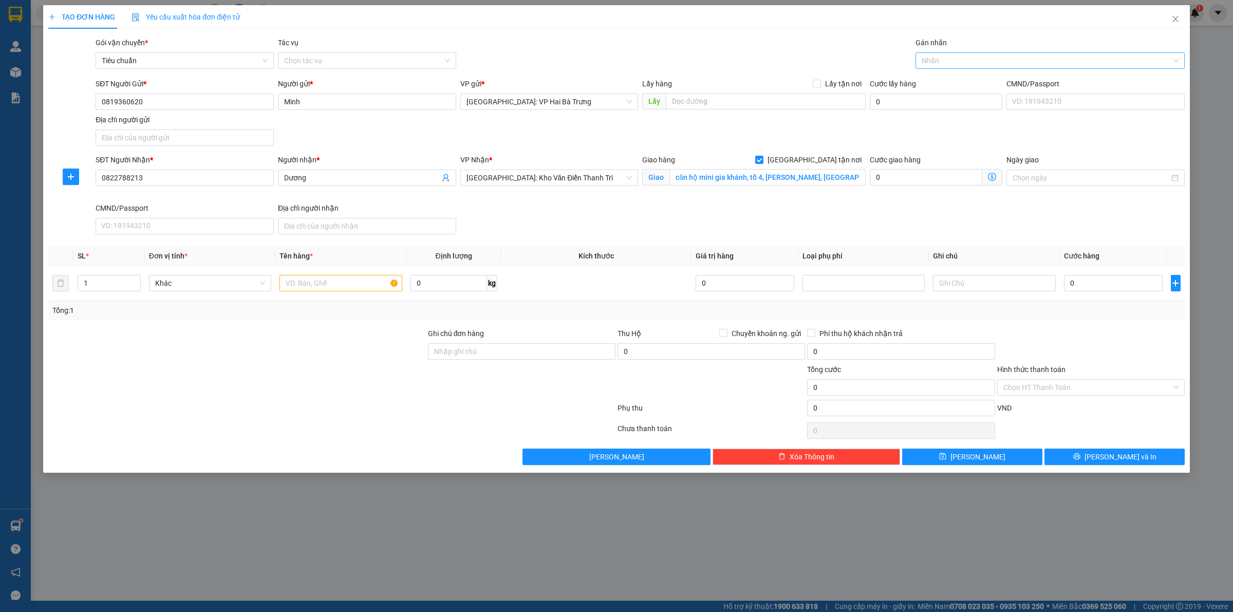
click at [945, 52] on div "Nhãn" at bounding box center [1049, 60] width 269 height 16
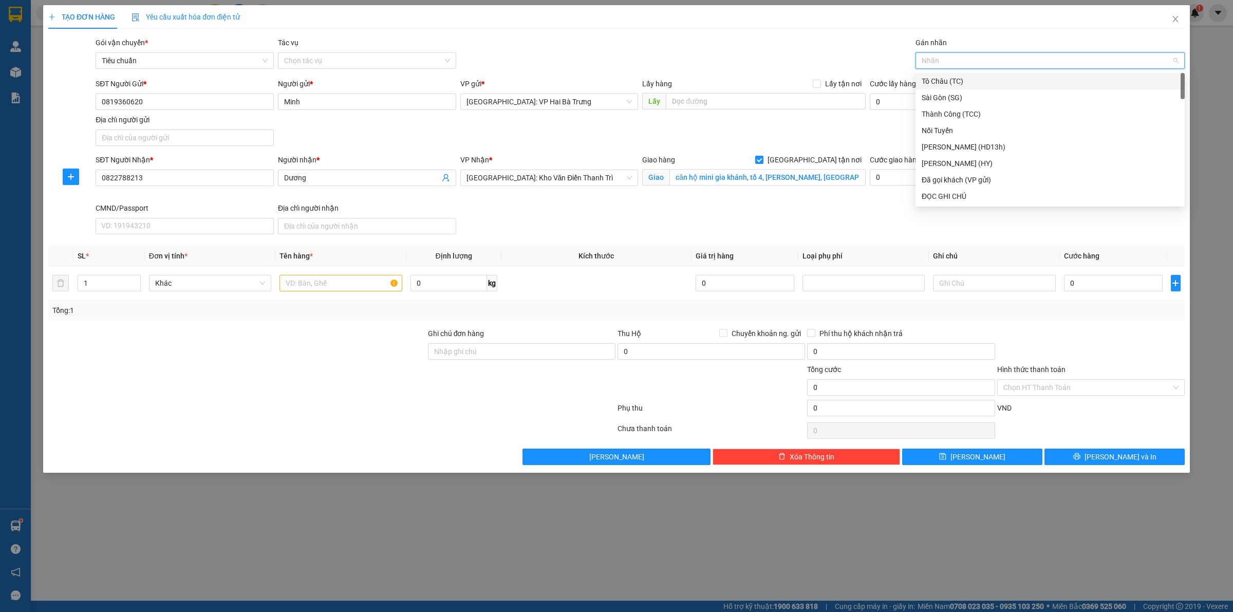
type input "G"
click at [957, 196] on div "[GEOGRAPHIC_DATA] tận nơi" at bounding box center [1049, 196] width 257 height 11
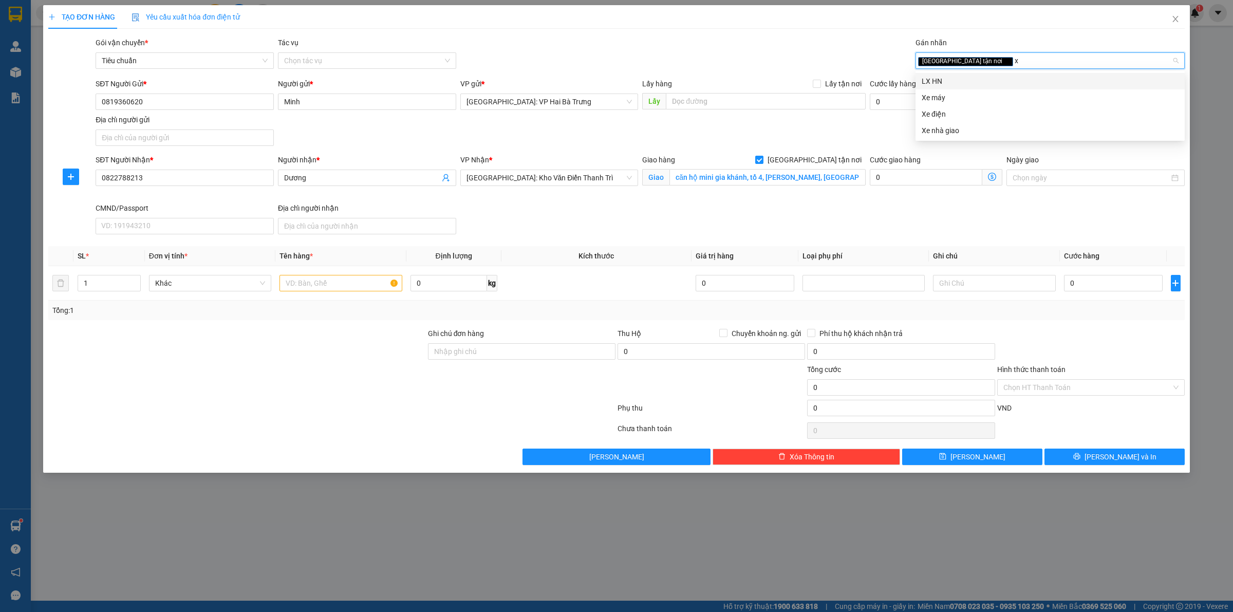
type input "xe"
click at [976, 80] on div "Xe máy" at bounding box center [1049, 80] width 257 height 11
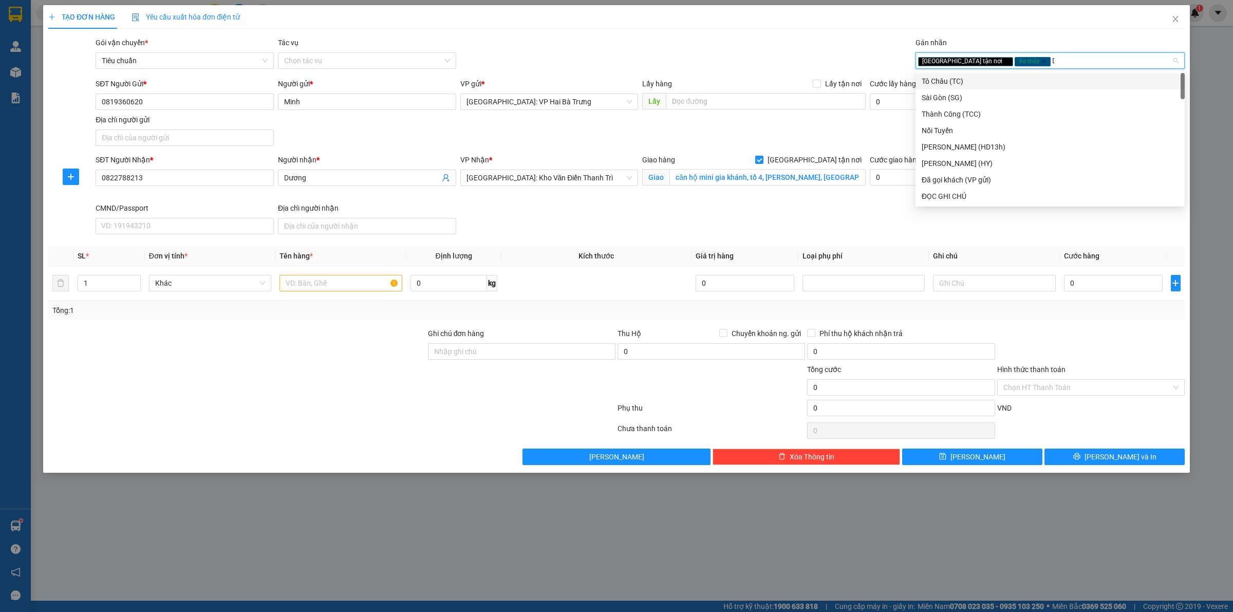
type input "D"
type input "Đ"
click at [946, 117] on div "ĐỌC GHI CHÚ" at bounding box center [1049, 113] width 257 height 11
drag, startPoint x: 345, startPoint y: 283, endPoint x: 355, endPoint y: 284, distance: 10.3
click at [347, 283] on input "text" at bounding box center [340, 283] width 122 height 16
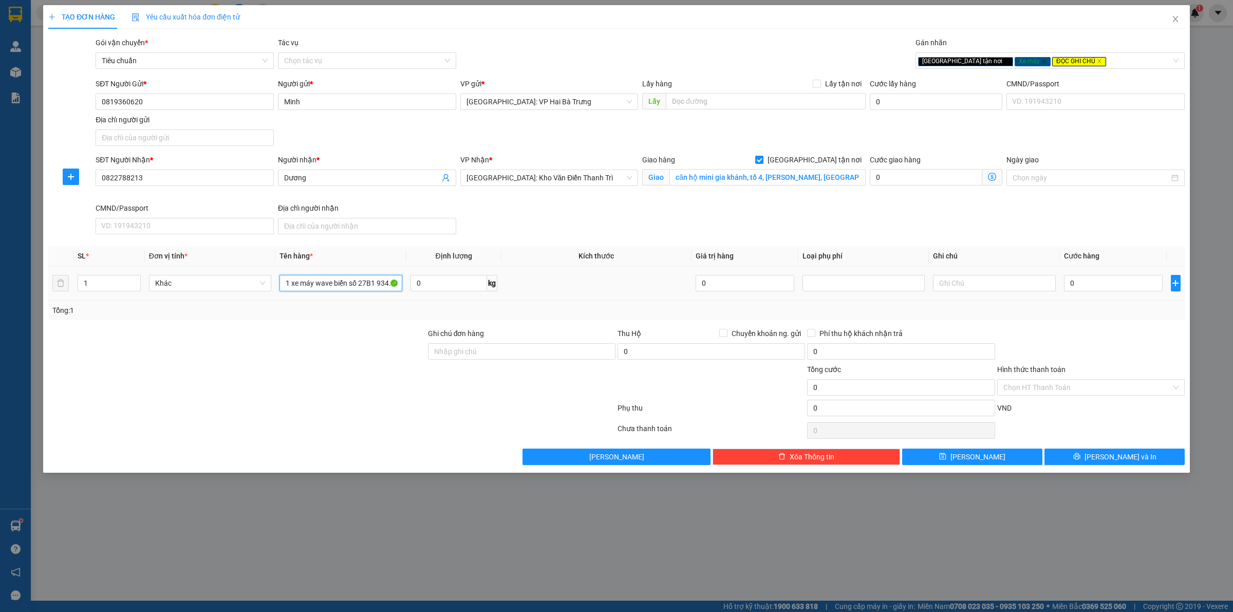
scroll to position [0, 2]
type input "1 xe máy wave biển số 27B1 934.88"
click at [530, 355] on input "Ghi chú đơn hàng" at bounding box center [521, 351] width 187 height 16
type input "có 1 chìa khoá, không giấy tờ, không gương"
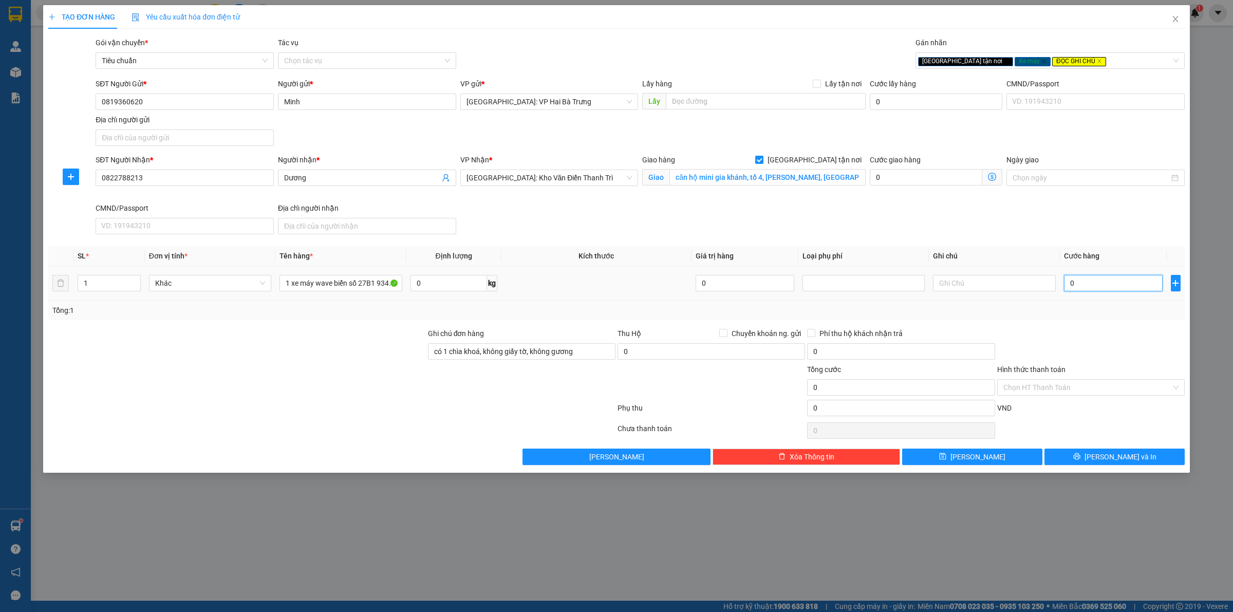
click at [1094, 281] on input "0" at bounding box center [1113, 283] width 99 height 16
type input "2"
type input "29"
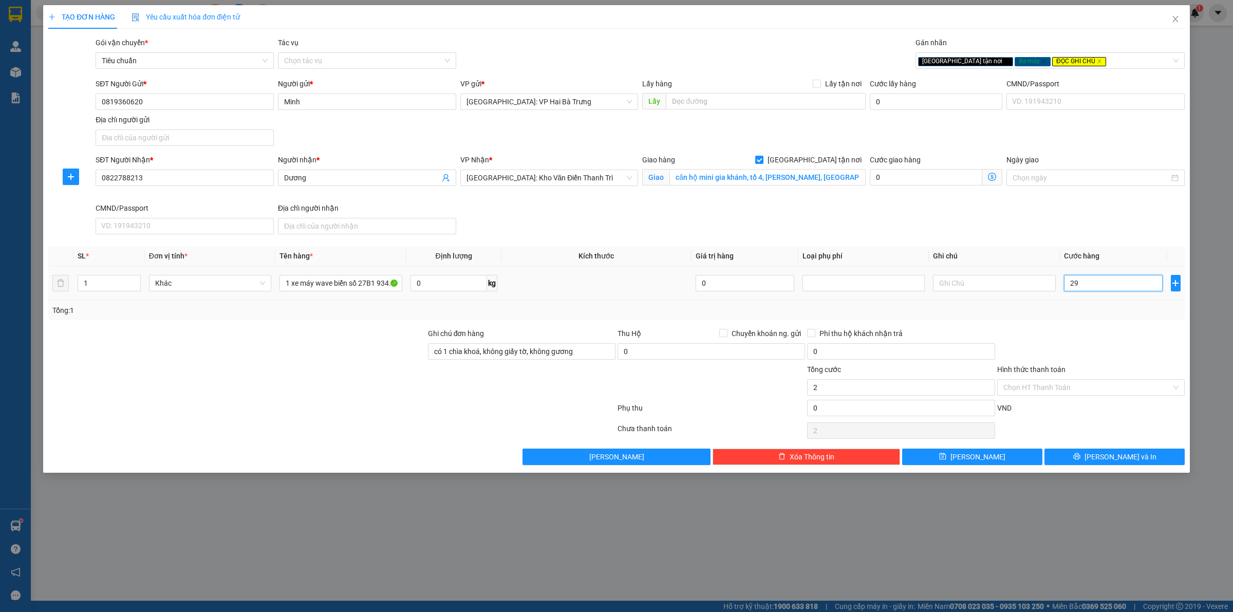
type input "29"
type input "290"
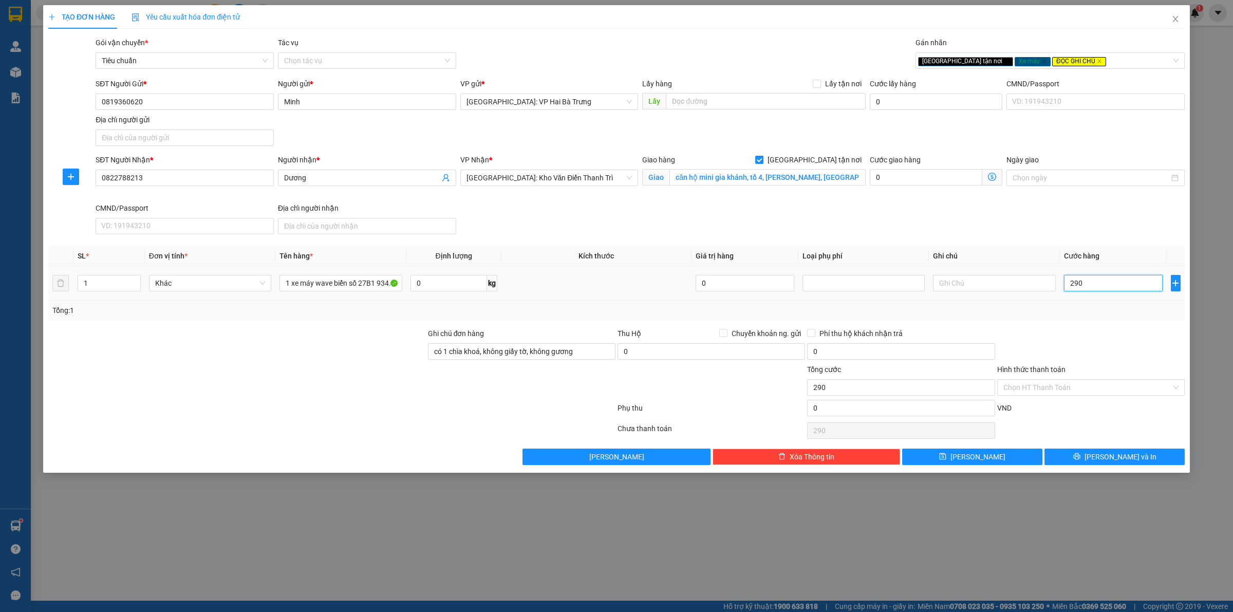
type input "2.900"
type input "29.000"
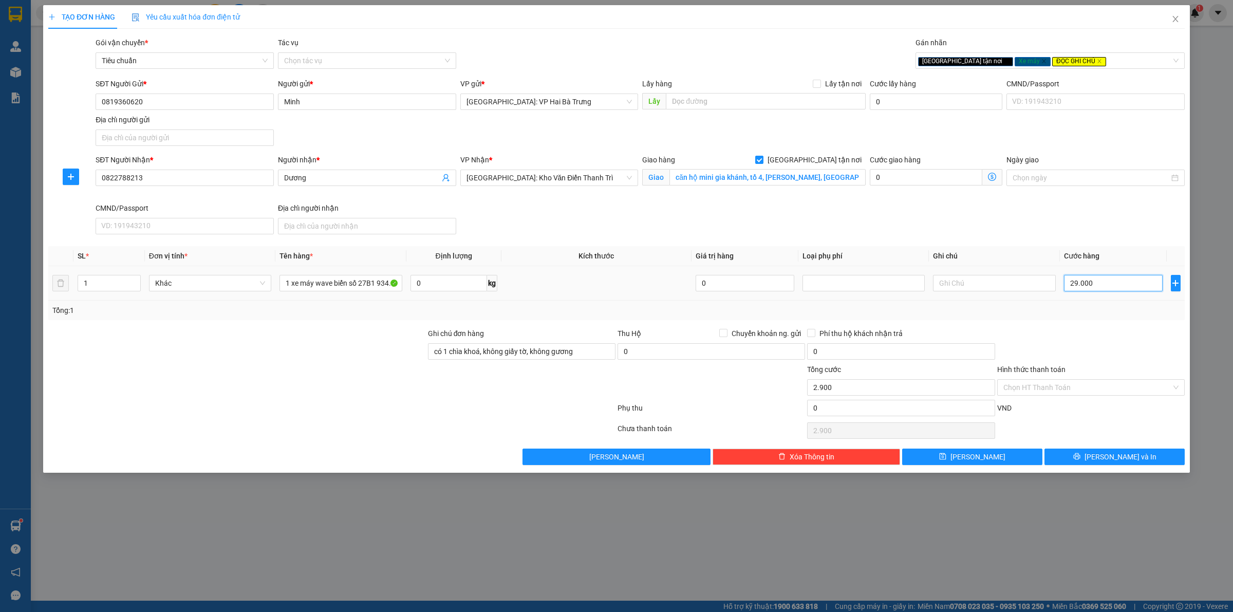
type input "29.000"
type input "290.000"
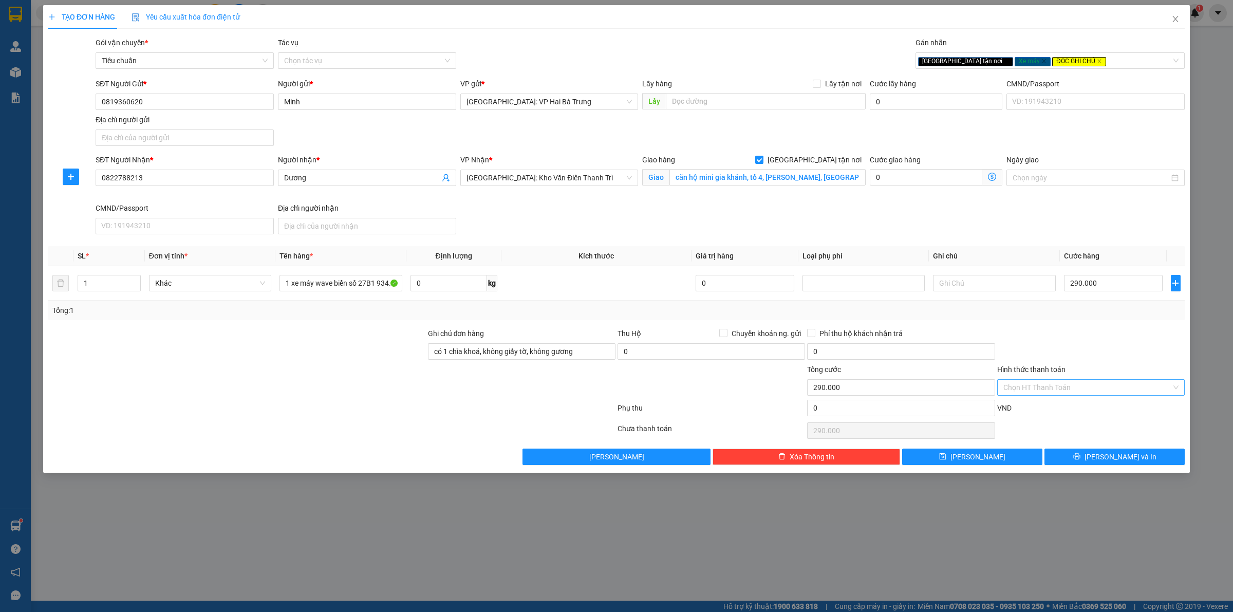
click at [1097, 389] on input "Hình thức thanh toán" at bounding box center [1087, 387] width 168 height 15
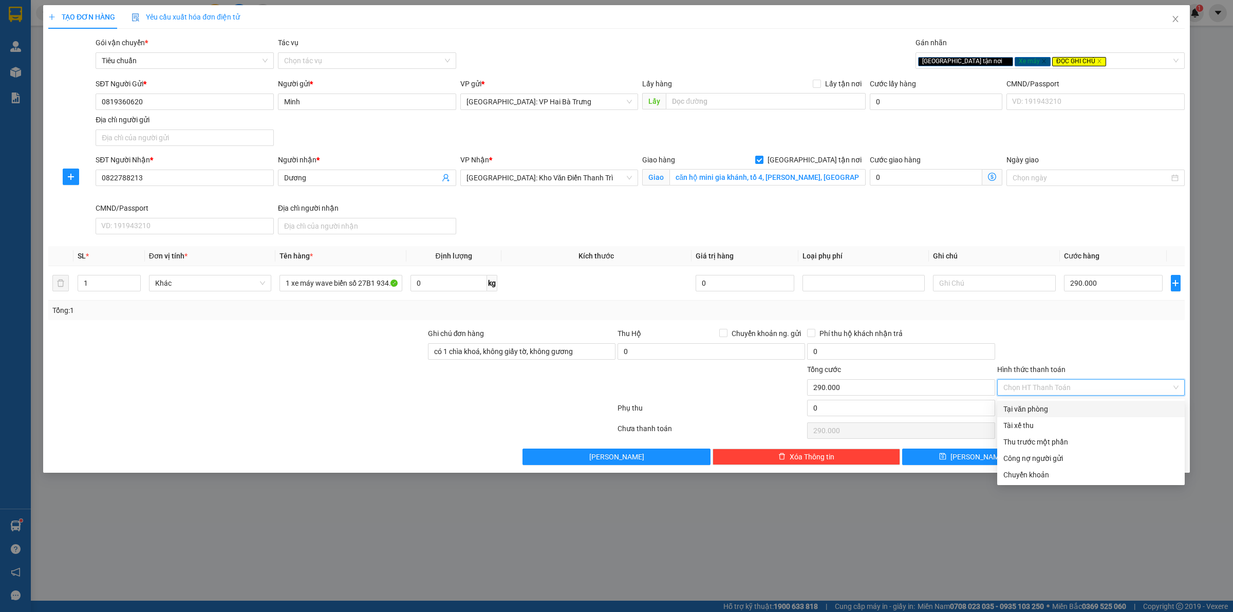
click at [1087, 407] on div "Tại văn phòng" at bounding box center [1090, 408] width 175 height 11
type input "0"
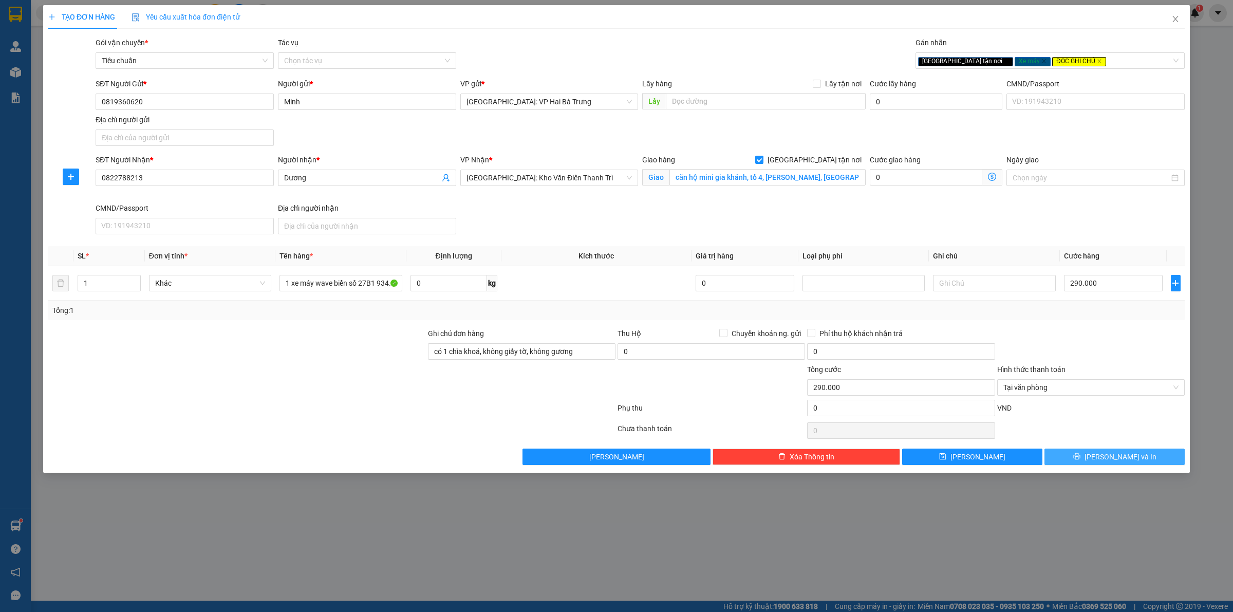
click at [1078, 455] on button "[PERSON_NAME] và In" at bounding box center [1114, 456] width 140 height 16
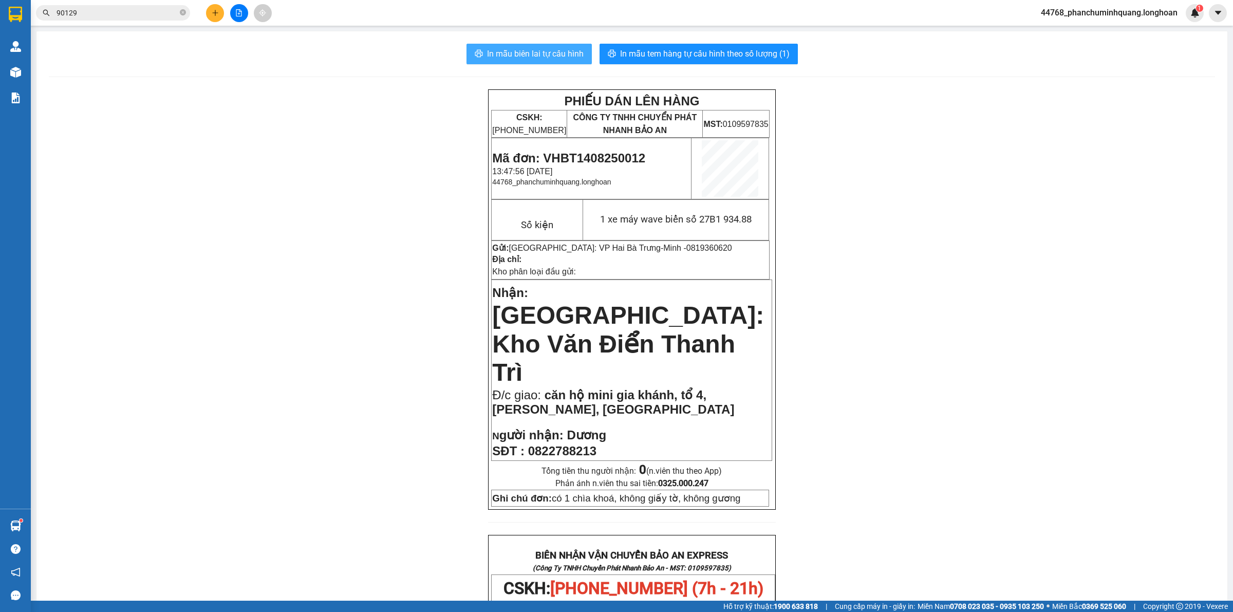
click at [548, 50] on span "In mẫu biên lai tự cấu hình" at bounding box center [535, 53] width 97 height 13
click at [751, 51] on span "In mẫu tem hàng tự cấu hình theo số lượng (1)" at bounding box center [704, 53] width 169 height 13
